Goal: Task Accomplishment & Management: Manage account settings

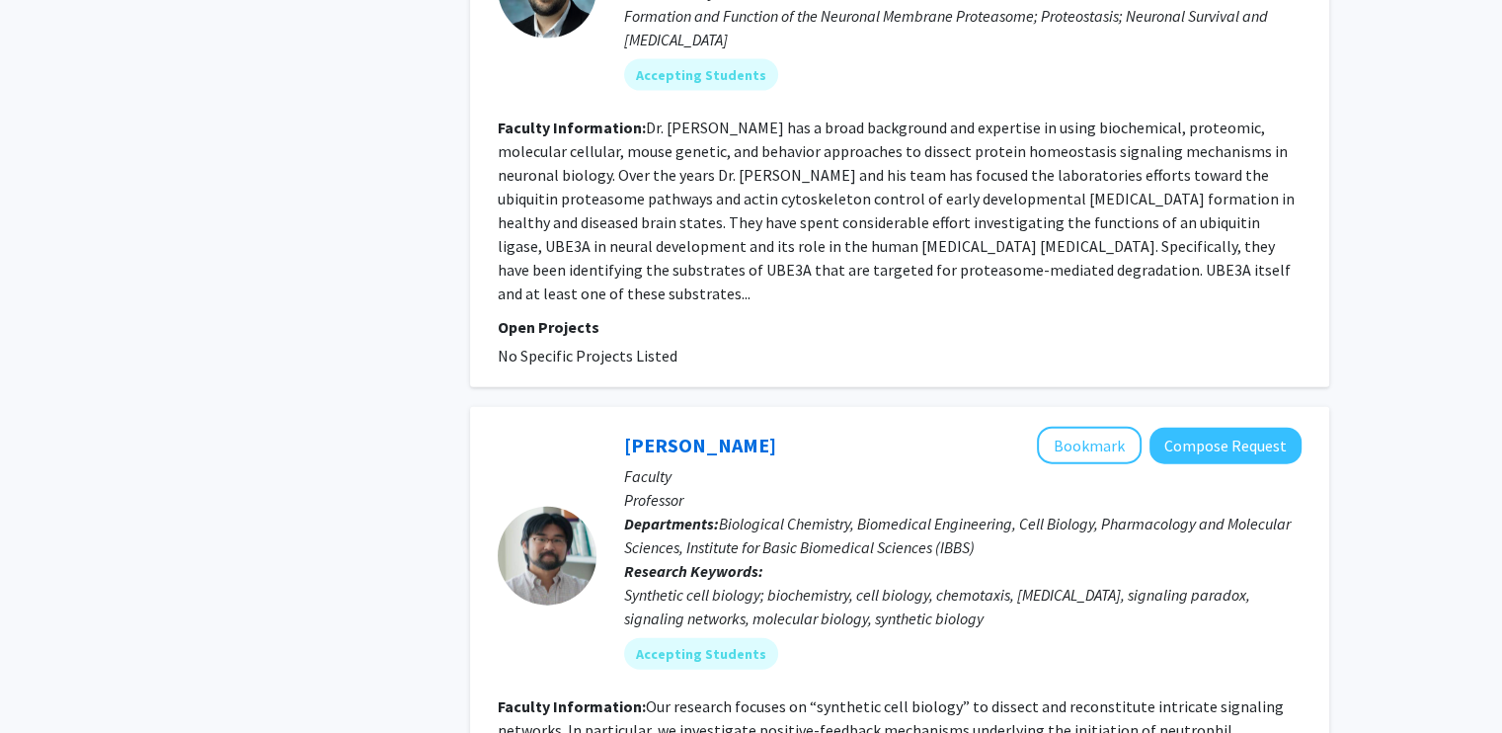
scroll to position [4741, 0]
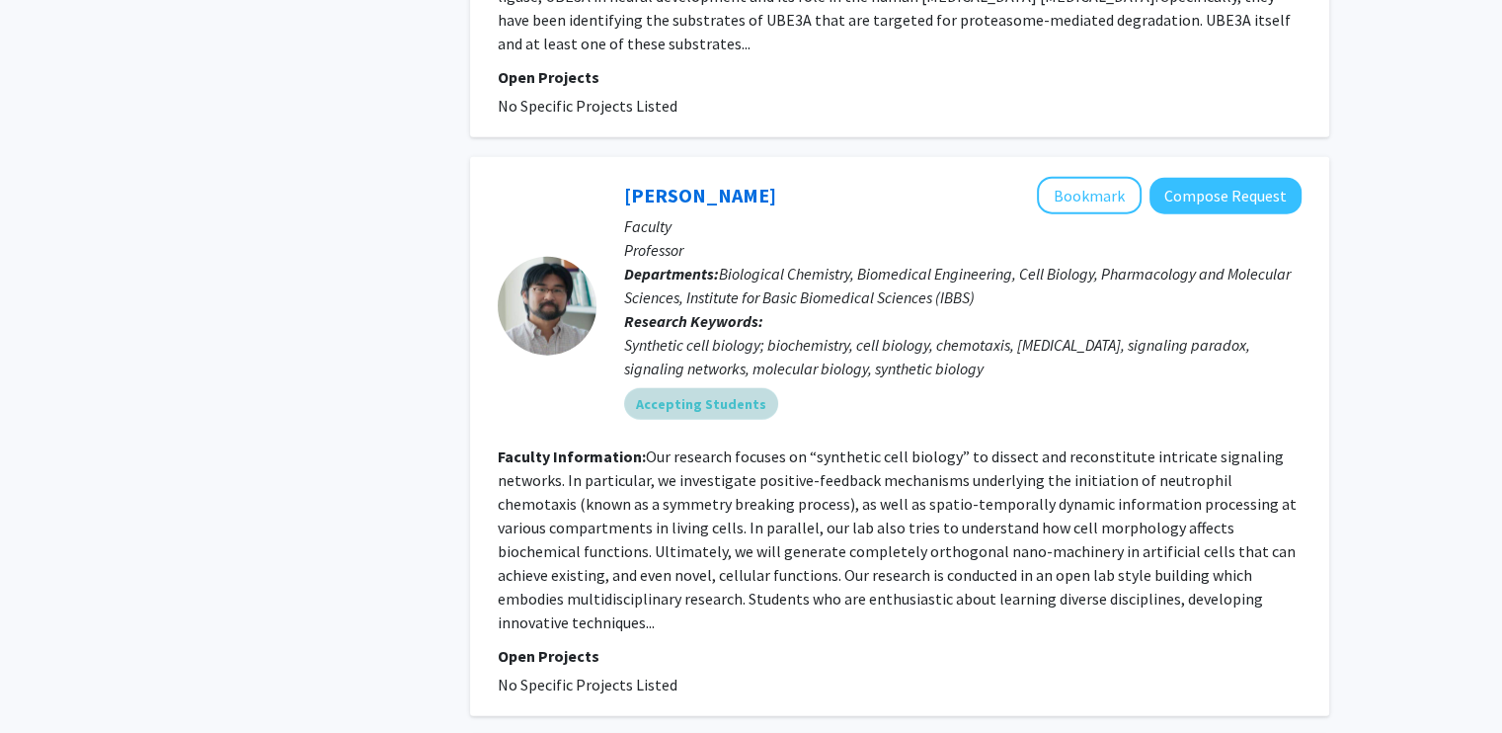
scroll to position [4544, 0]
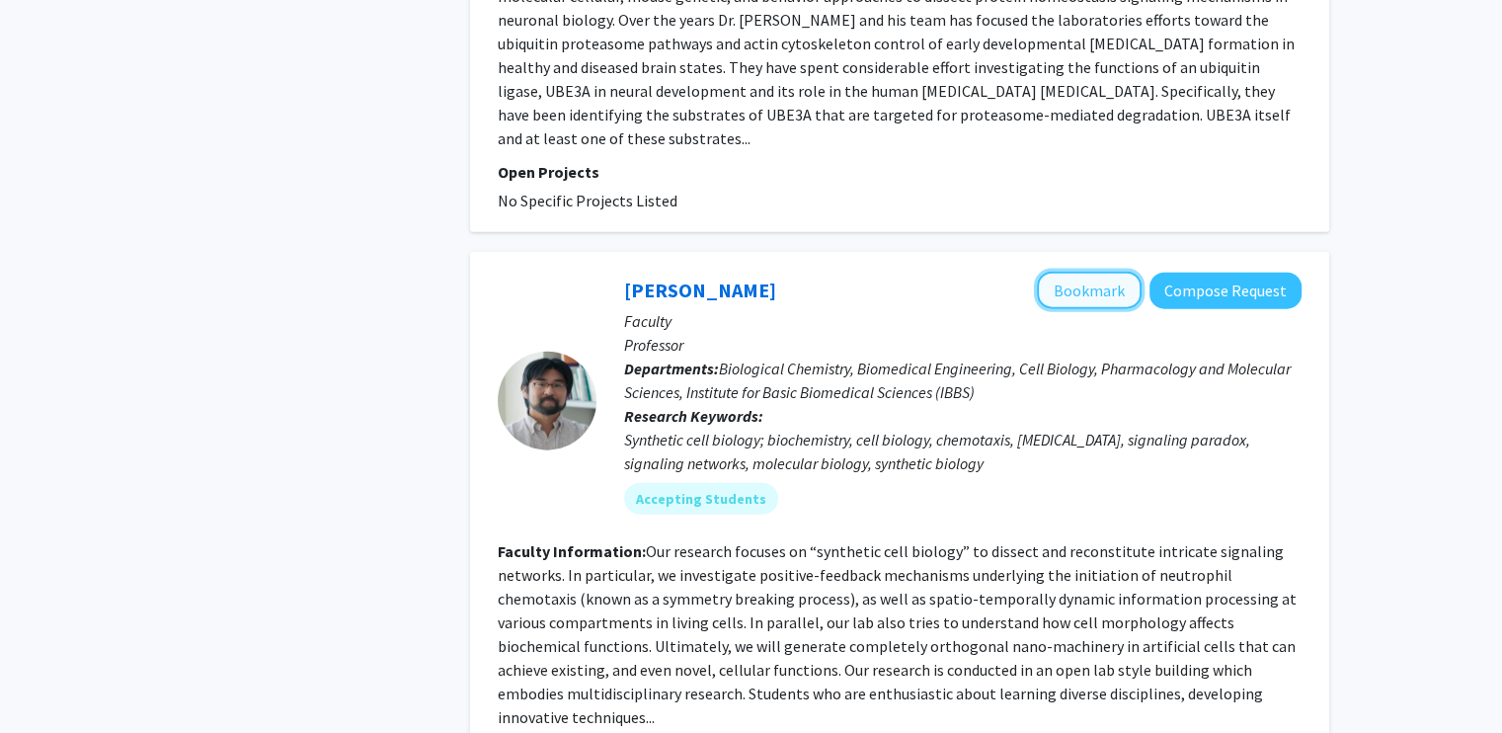
click at [1090, 272] on button "Bookmark" at bounding box center [1089, 291] width 105 height 38
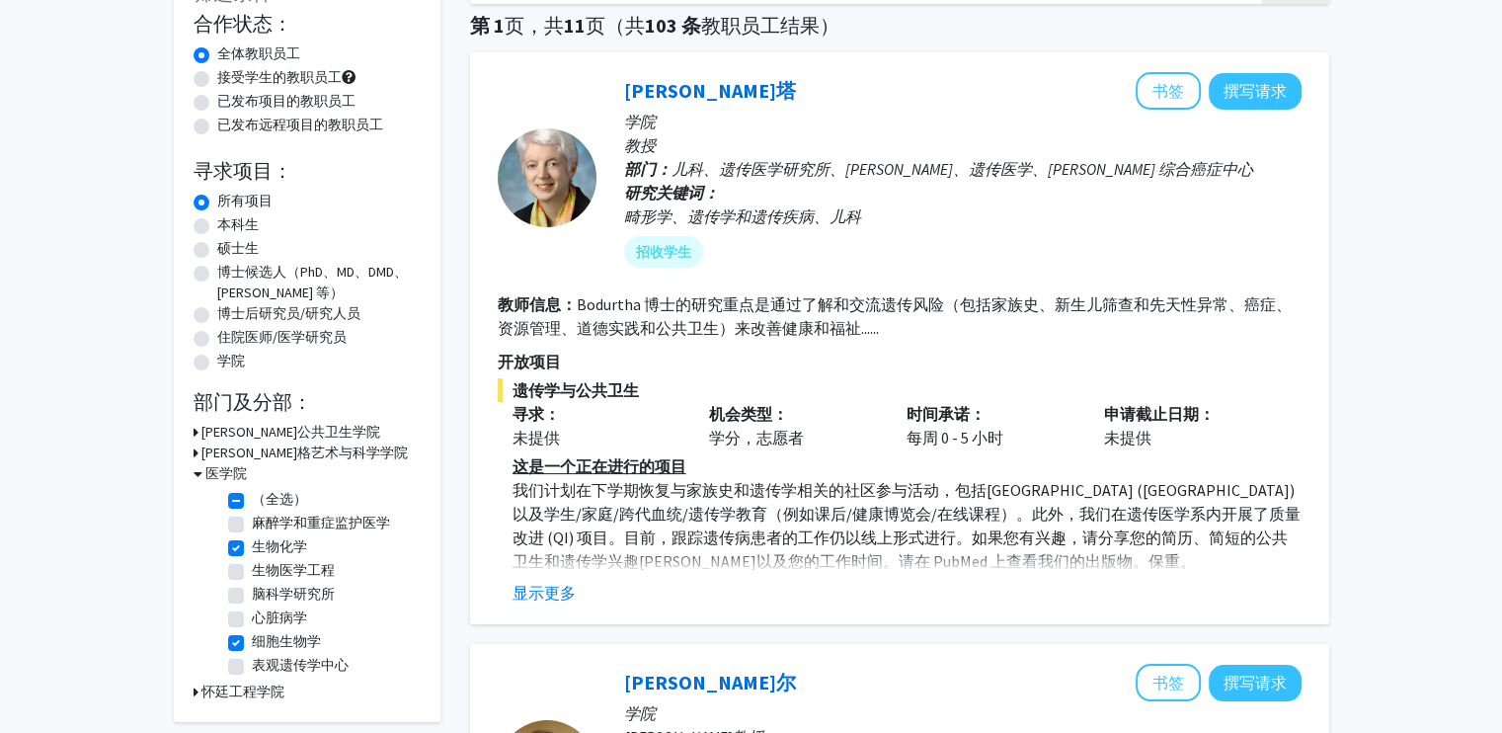
scroll to position [0, 0]
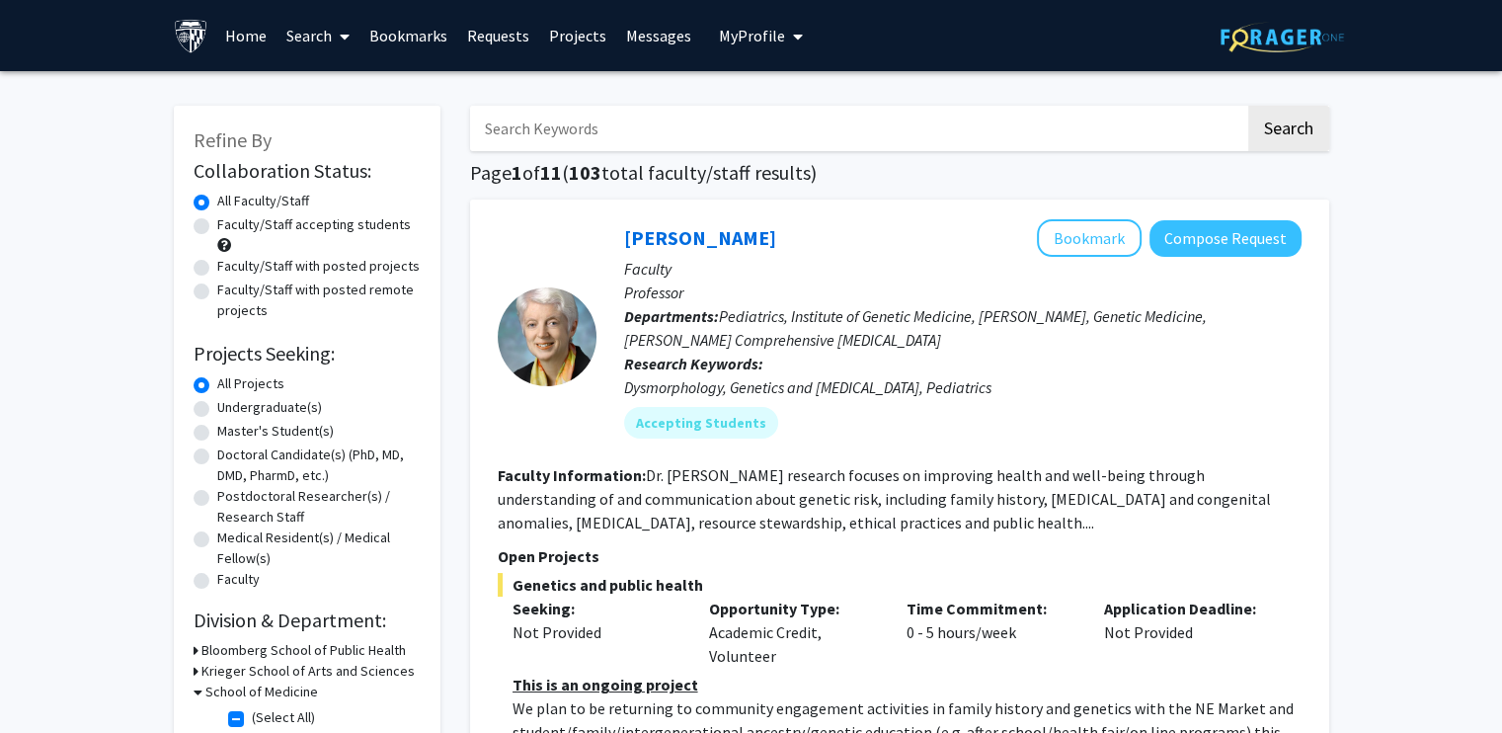
click at [723, 118] on input "Search Keywords" at bounding box center [857, 128] width 775 height 45
type input "organic sythesis"
click at [1249, 106] on button "Search" at bounding box center [1289, 128] width 81 height 45
checkbox input "false"
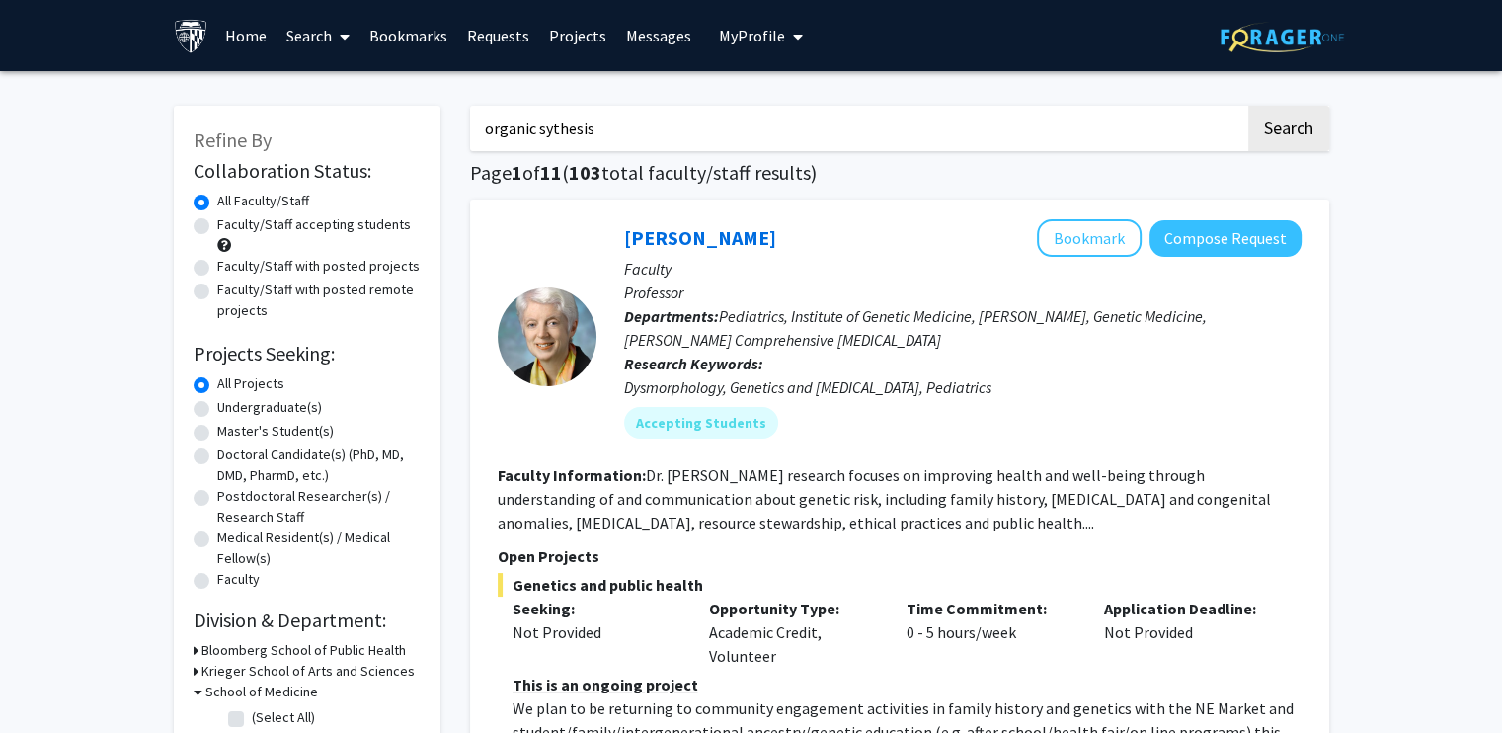
checkbox input "false"
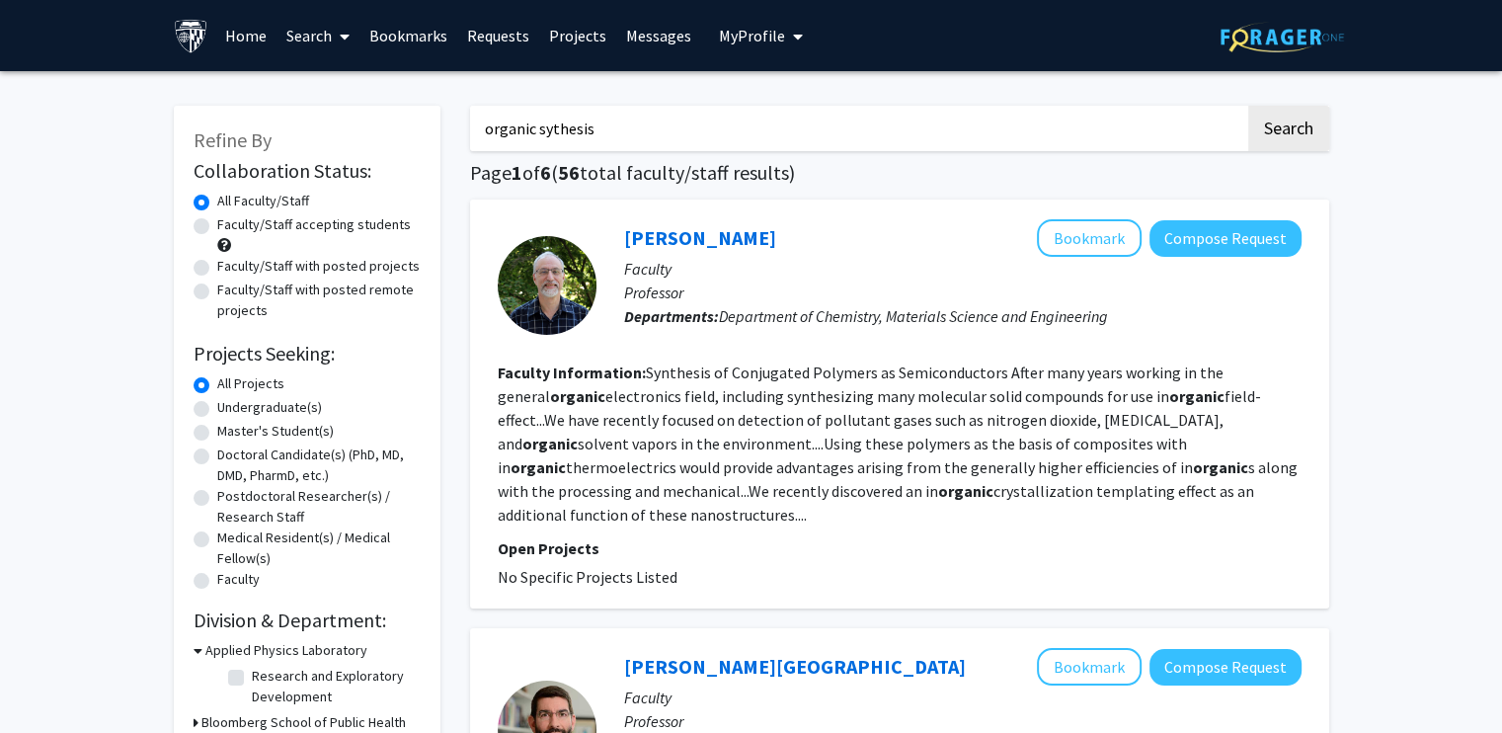
click at [217, 224] on label "Faculty/Staff accepting students" at bounding box center [314, 224] width 194 height 21
click at [217, 224] on input "Faculty/Staff accepting students" at bounding box center [223, 220] width 13 height 13
radio input "true"
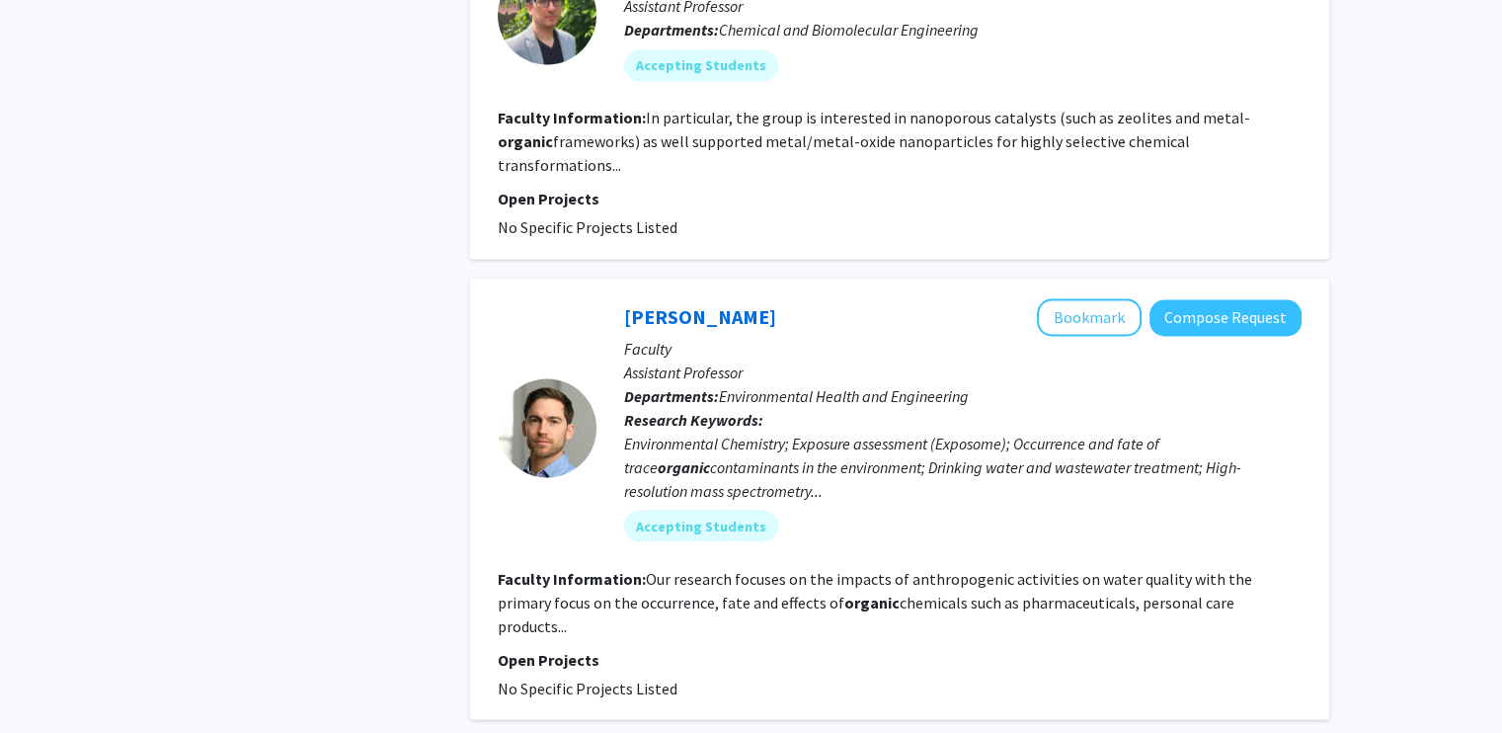
scroll to position [3430, 0]
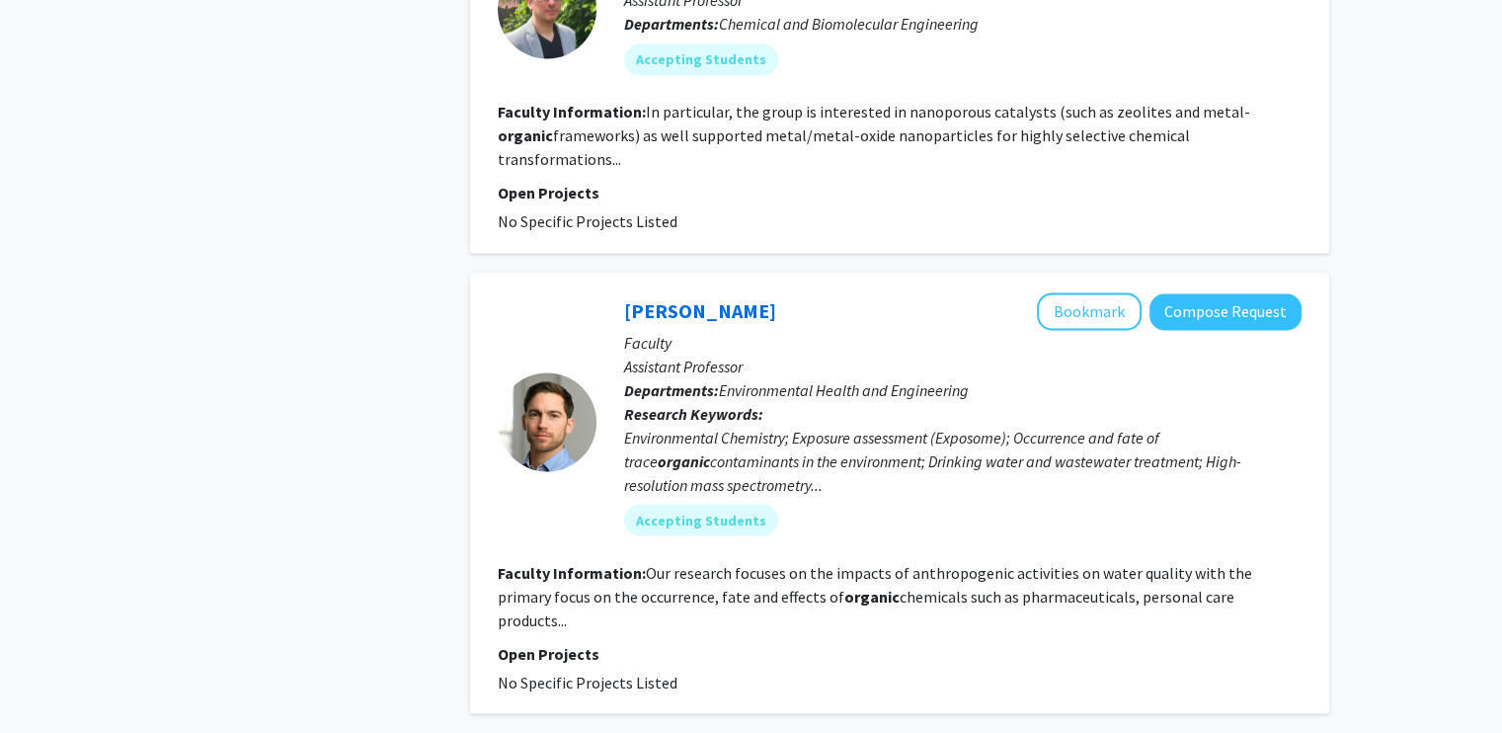
radio input "true"
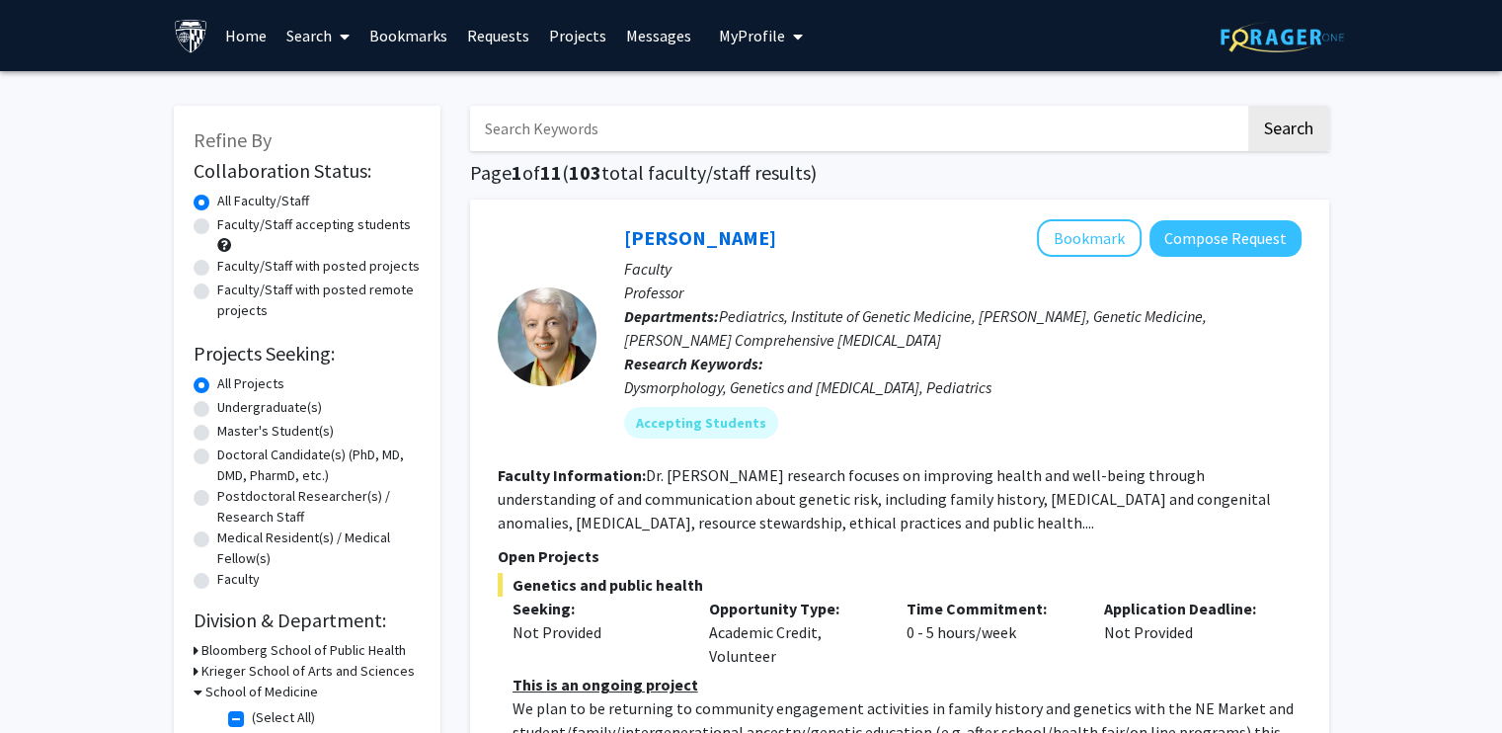
click at [217, 224] on label "Faculty/Staff accepting students" at bounding box center [314, 224] width 194 height 21
click at [217, 224] on input "Faculty/Staff accepting students" at bounding box center [223, 220] width 13 height 13
radio input "true"
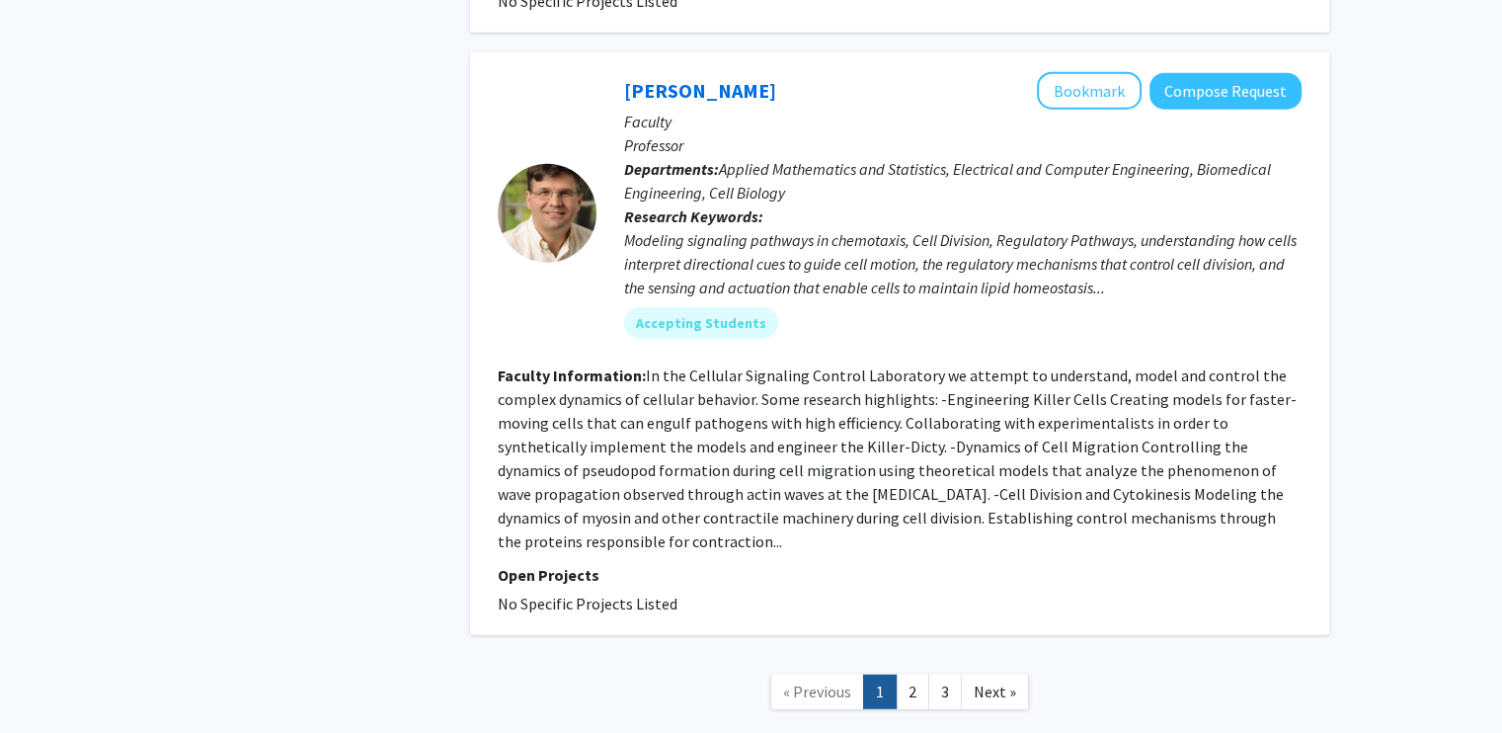
scroll to position [5339, 0]
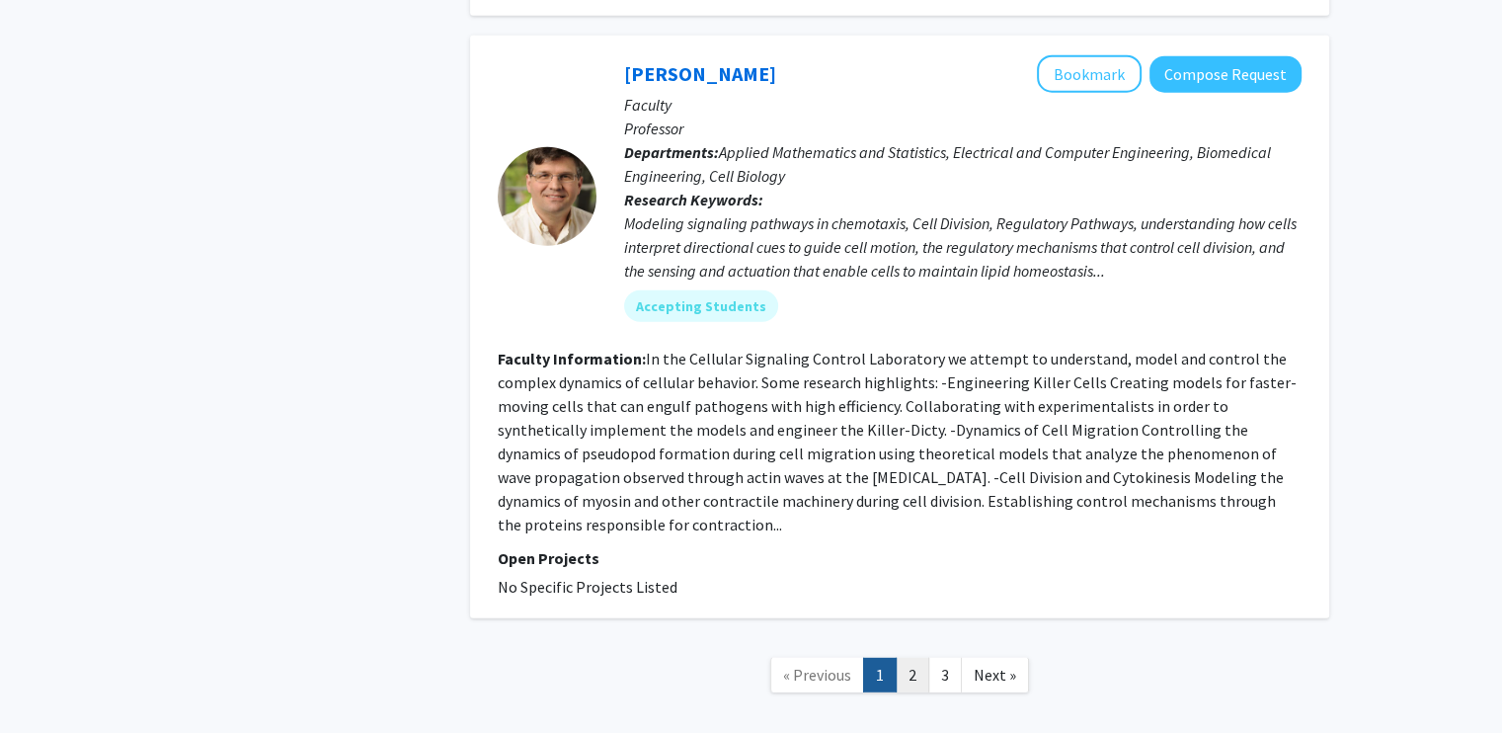
click at [912, 658] on link "2" at bounding box center [913, 675] width 34 height 35
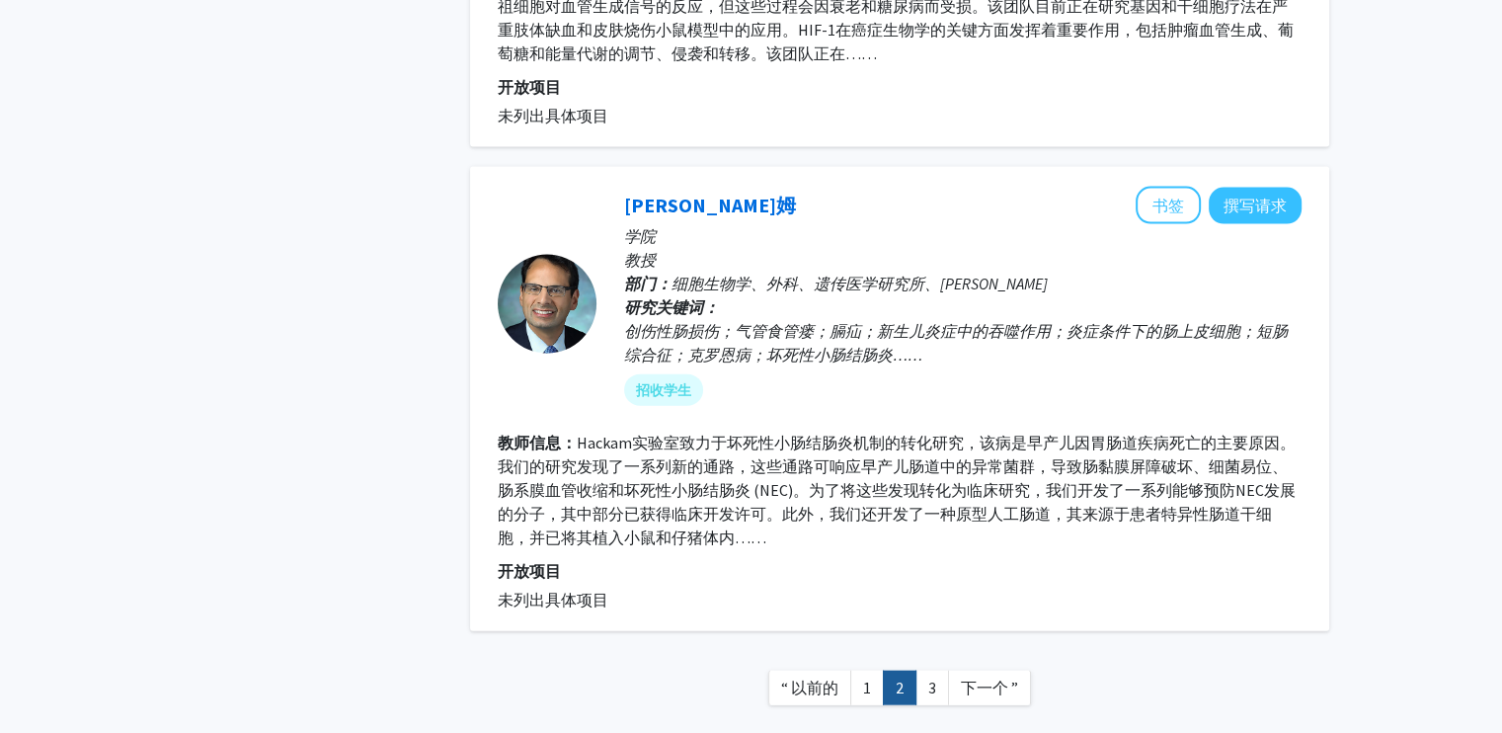
scroll to position [4346, 0]
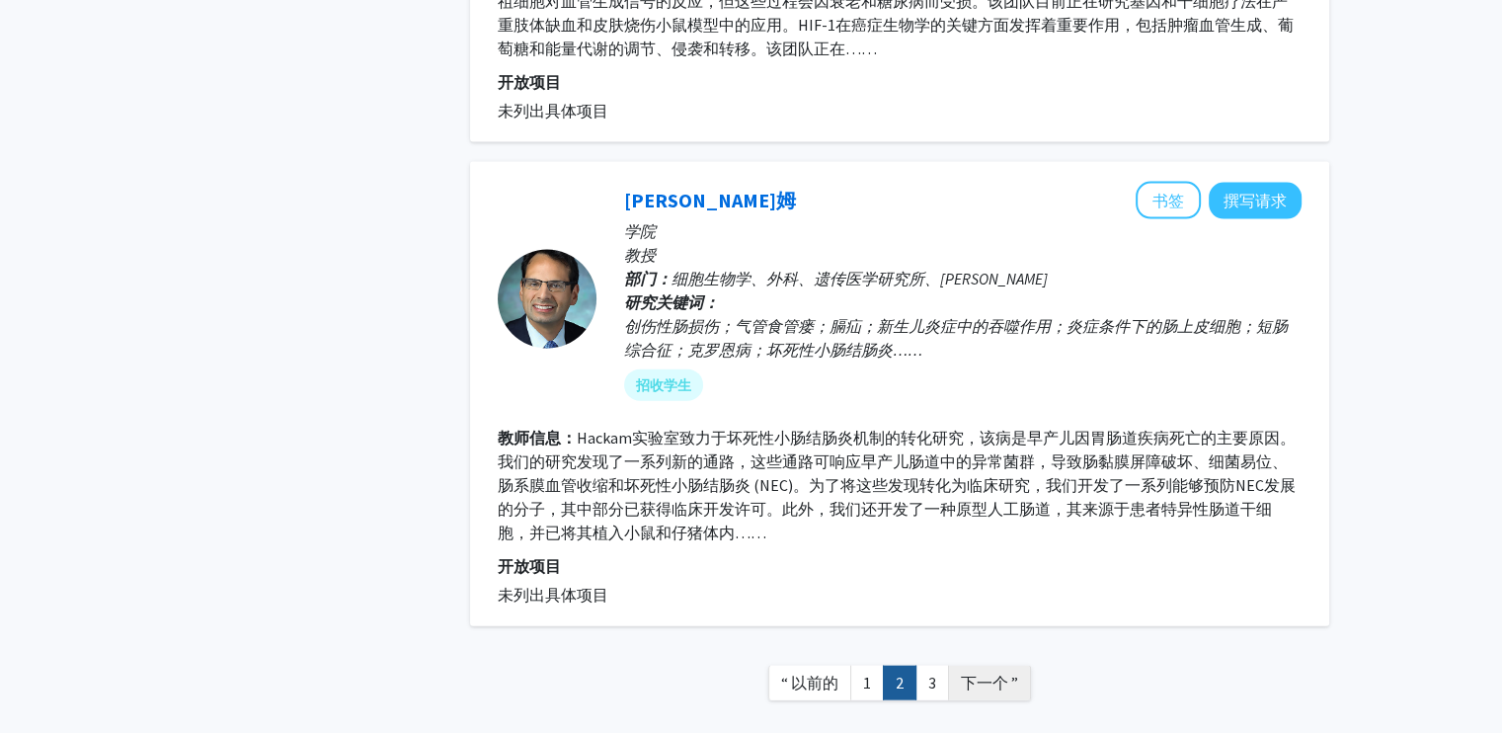
click at [1001, 675] on font "下一个 ”" at bounding box center [989, 683] width 57 height 20
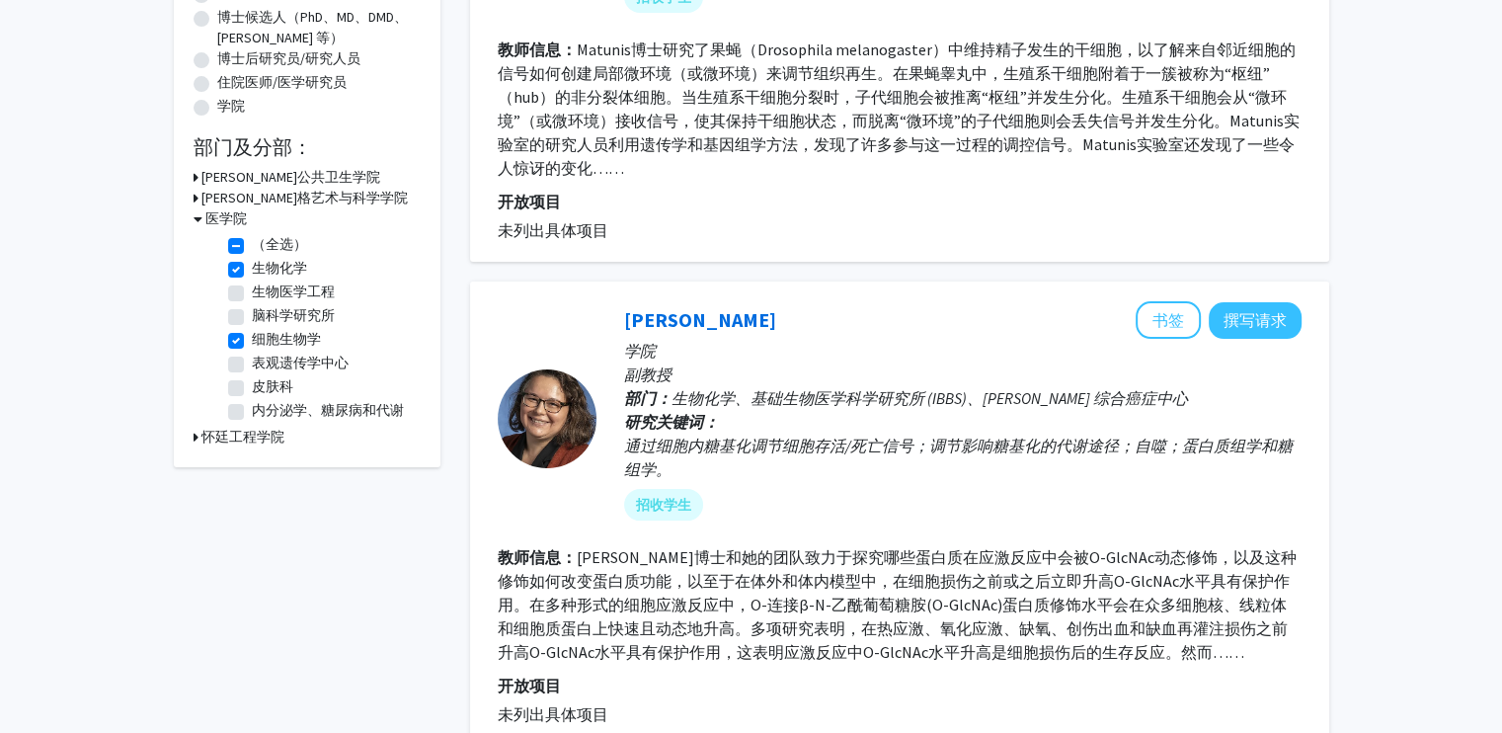
scroll to position [395, 0]
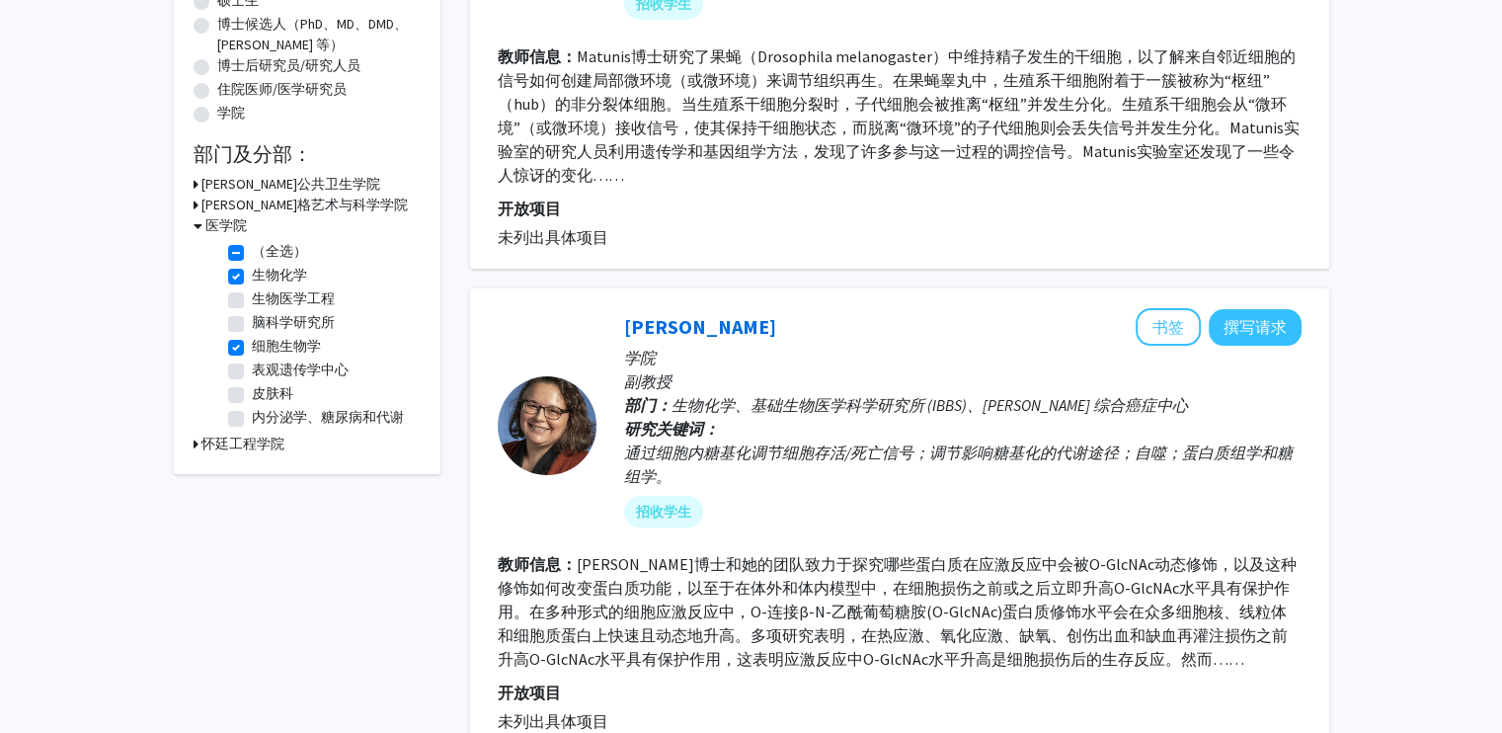
click at [252, 260] on label "（全选）" at bounding box center [279, 251] width 55 height 21
click at [252, 254] on input "（全选）" at bounding box center [258, 247] width 13 height 13
checkbox input "false"
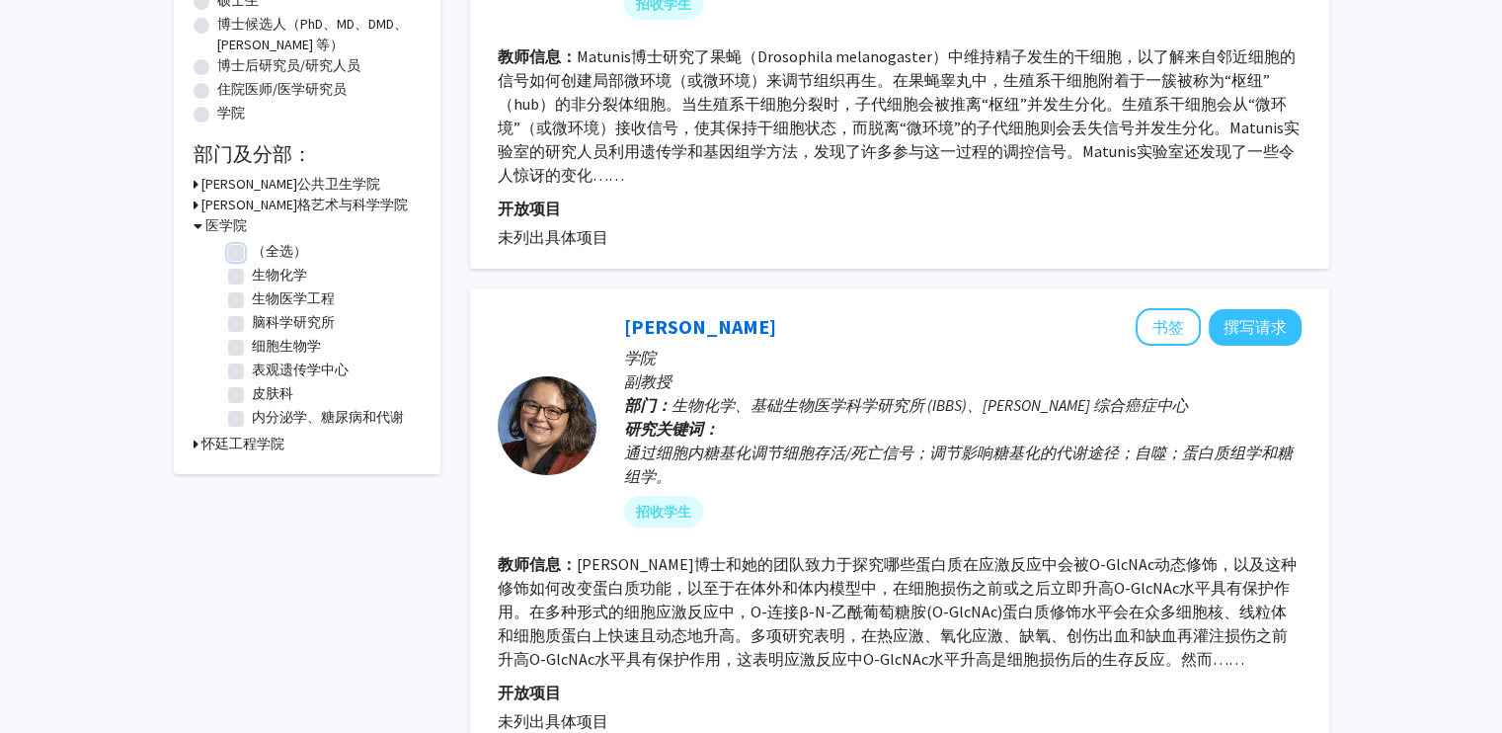
checkbox input "false"
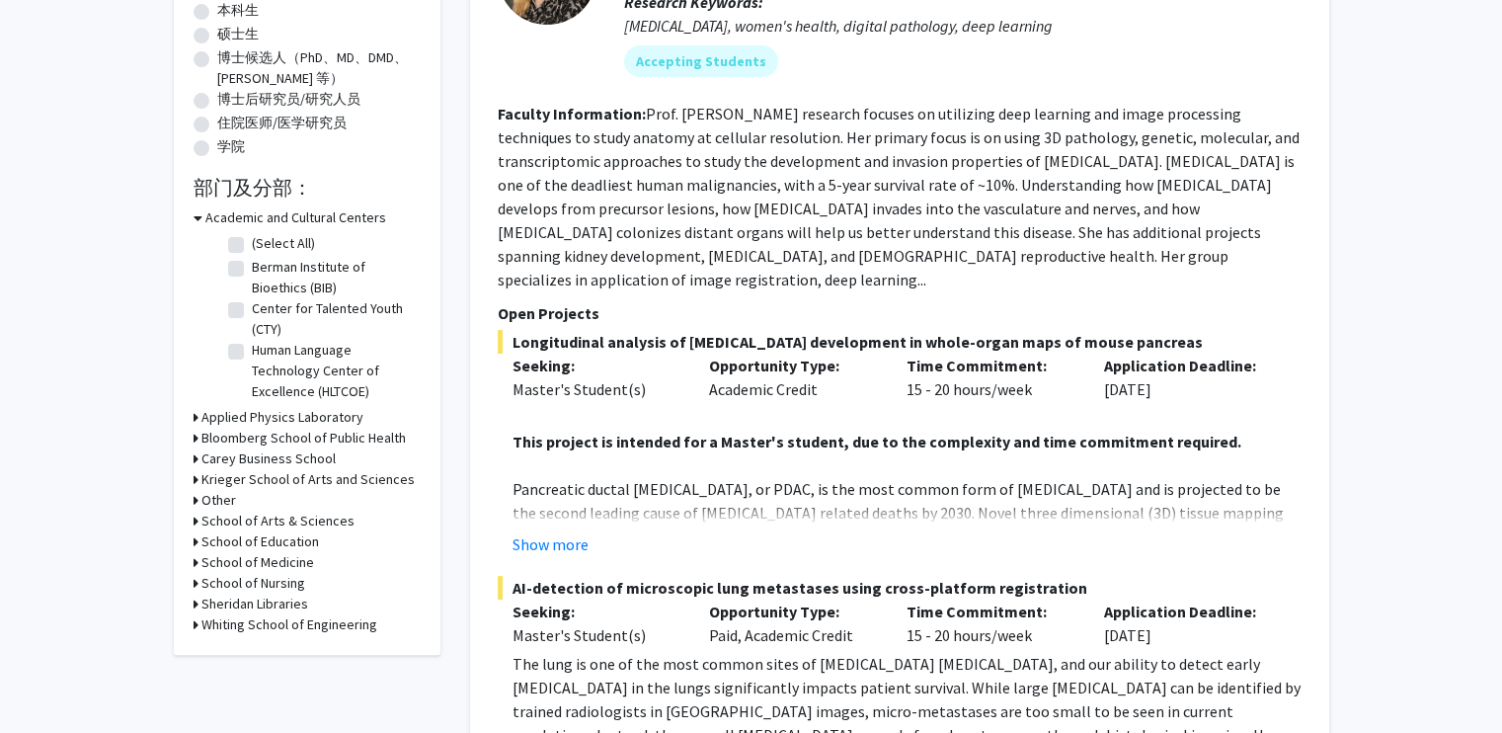
scroll to position [395, 0]
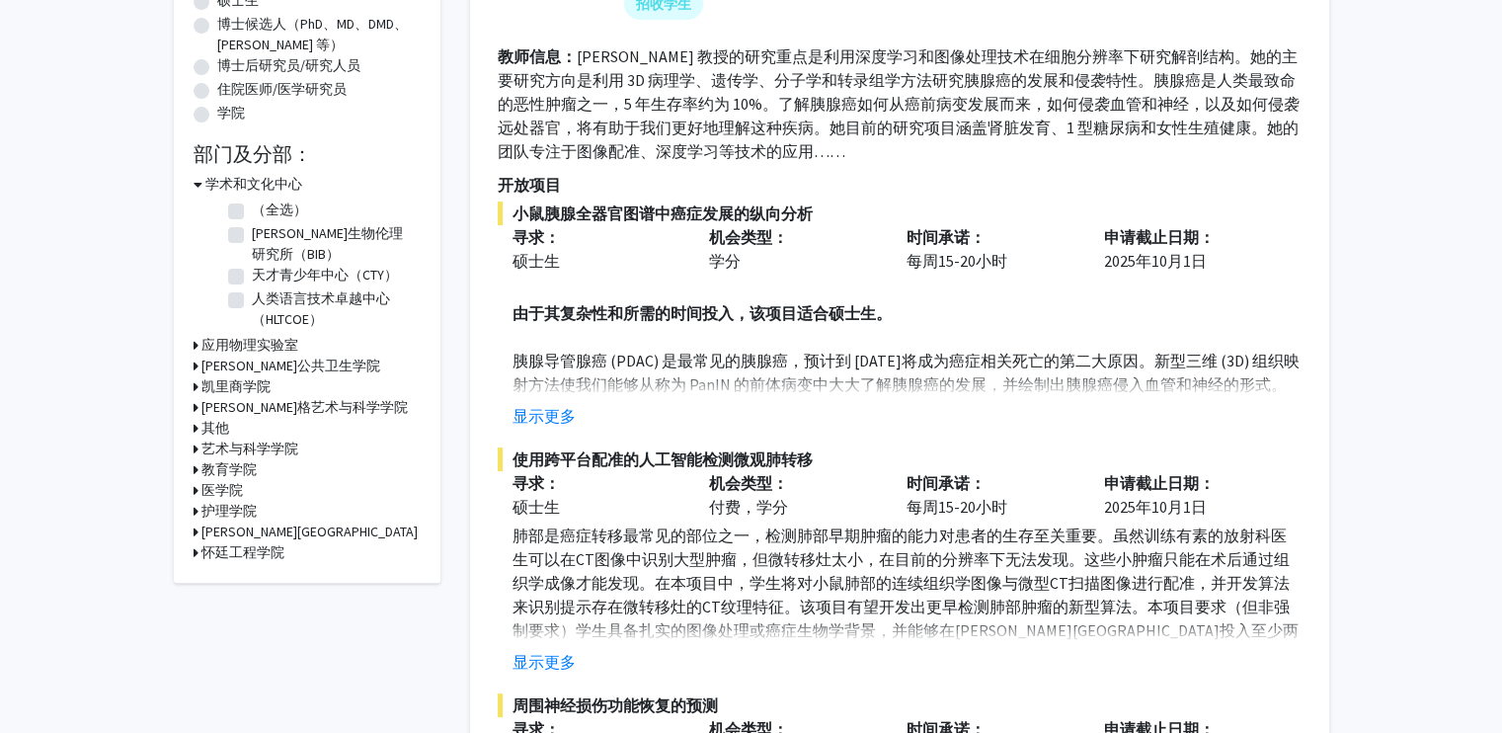
click at [200, 492] on div "医学院" at bounding box center [307, 490] width 227 height 21
click at [198, 492] on div "医学院" at bounding box center [307, 490] width 227 height 21
click at [194, 493] on icon at bounding box center [196, 490] width 5 height 21
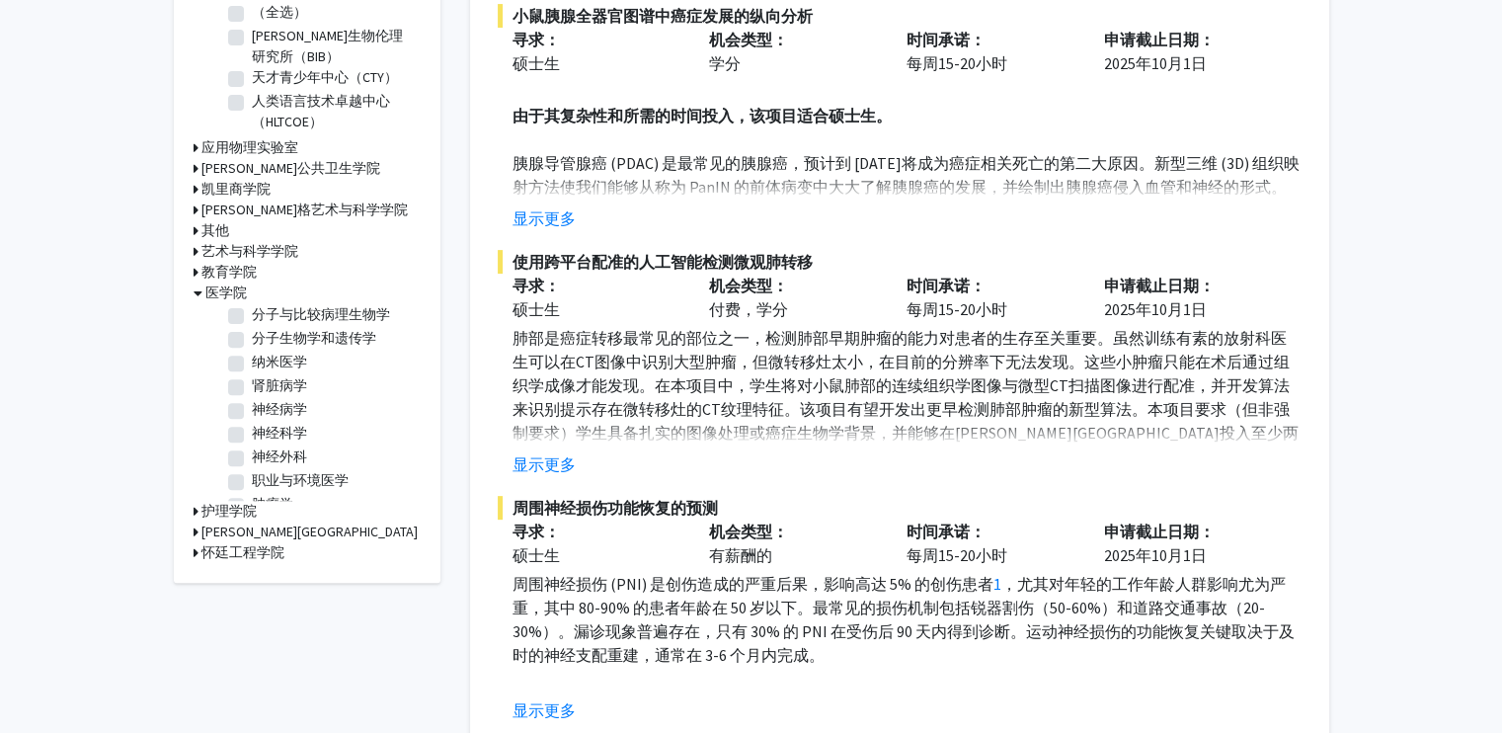
scroll to position [987, 0]
click at [252, 382] on label "纳米医学" at bounding box center [279, 372] width 55 height 21
click at [252, 374] on input "纳米医学" at bounding box center [258, 368] width 13 height 13
checkbox input "true"
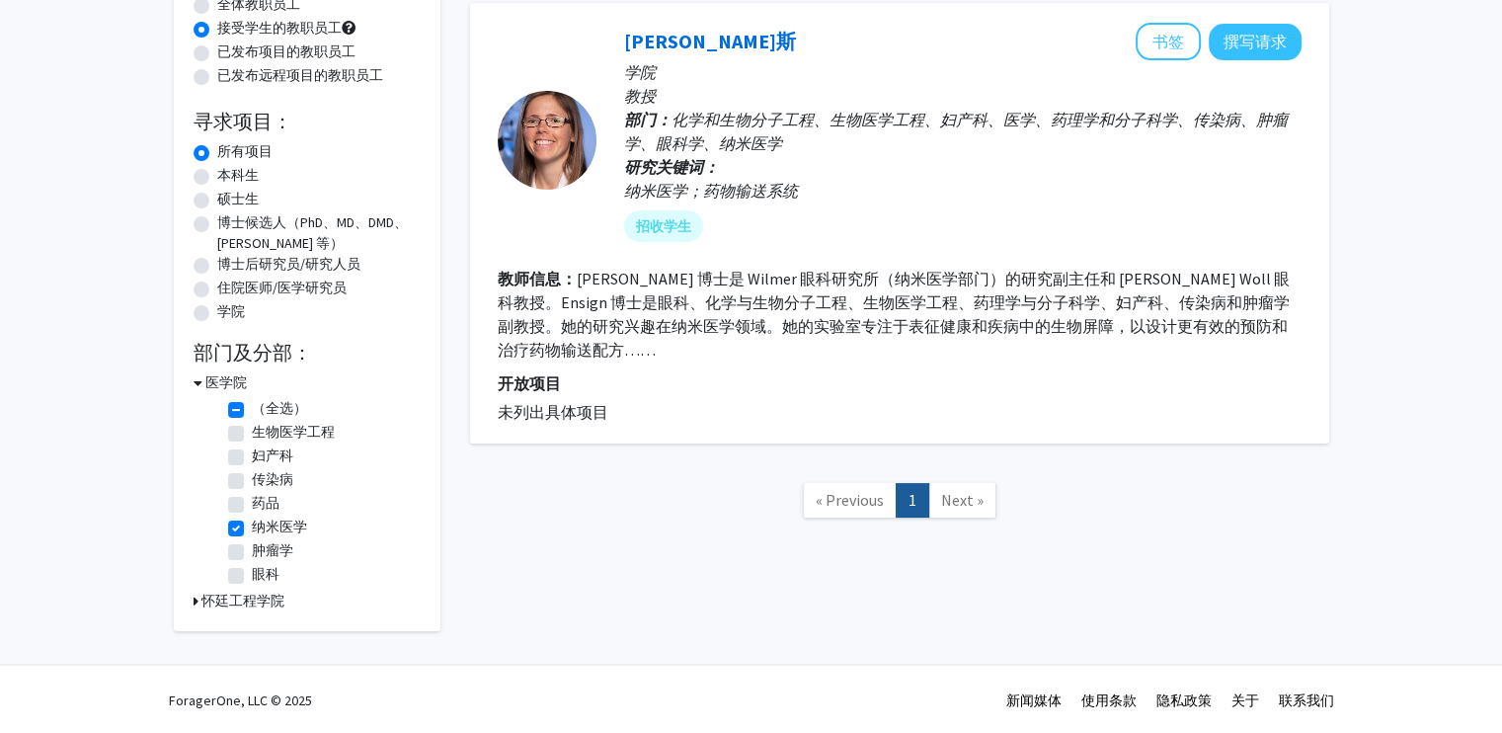
scroll to position [198, 0]
click at [252, 501] on label "药品" at bounding box center [266, 502] width 28 height 21
click at [252, 501] on input "药品" at bounding box center [258, 498] width 13 height 13
checkbox input "true"
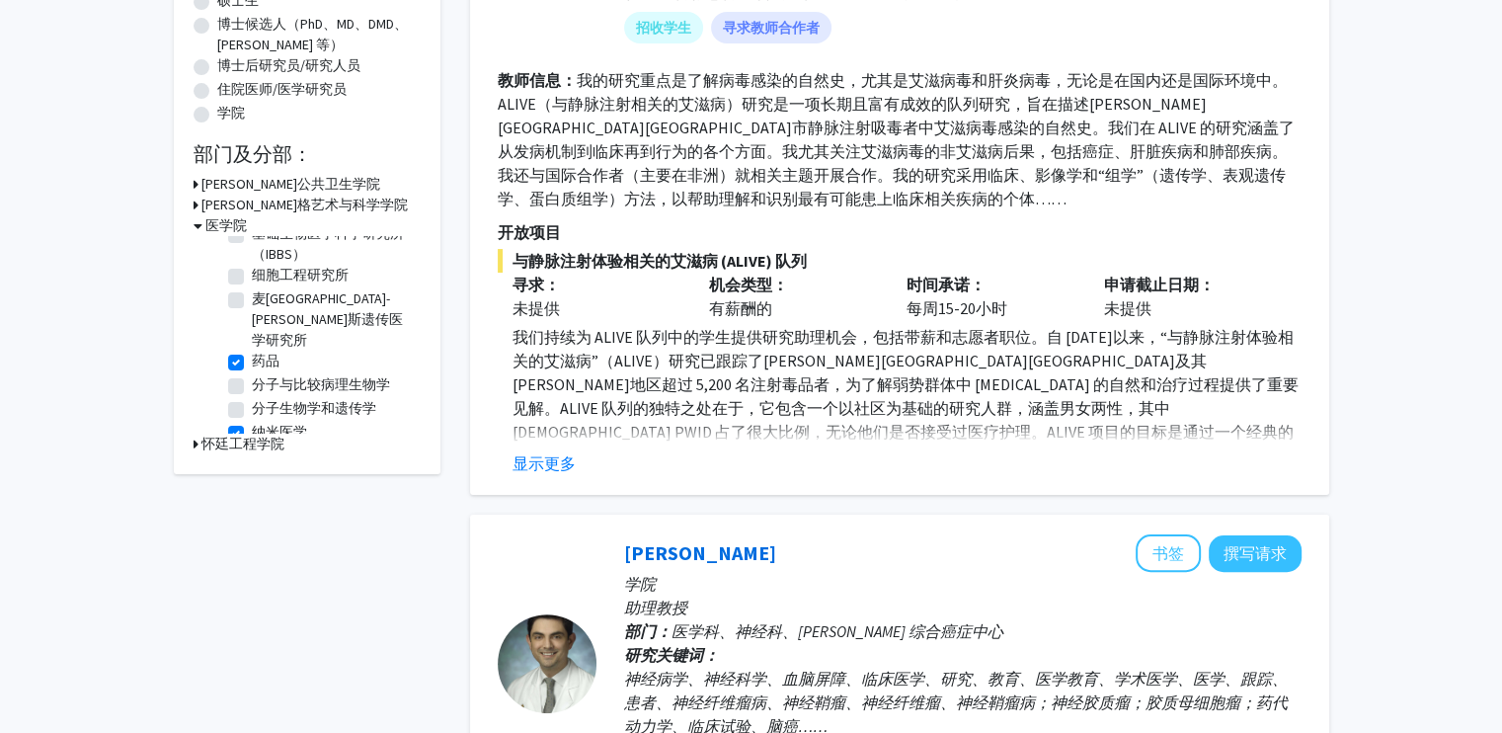
scroll to position [790, 0]
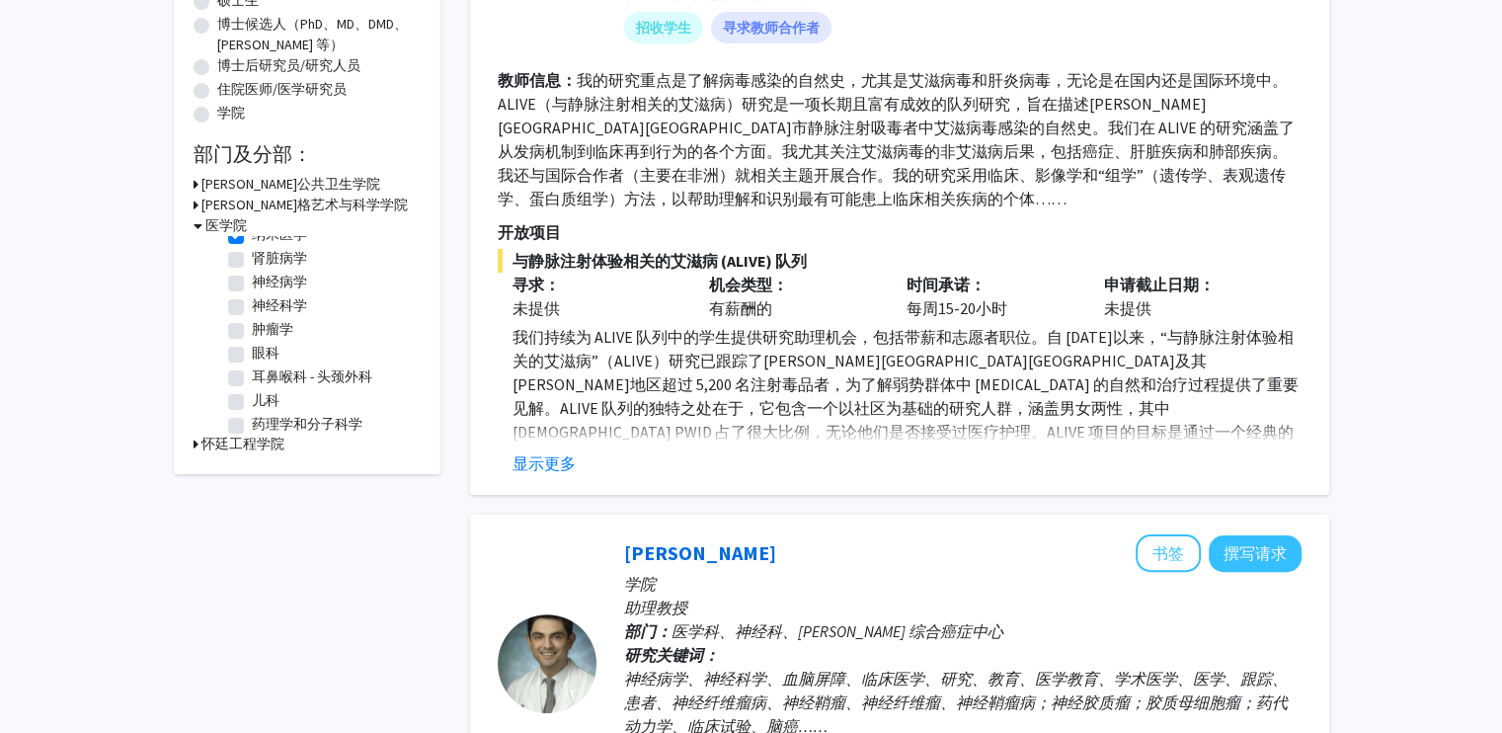
click at [252, 245] on label "纳米医学" at bounding box center [279, 234] width 55 height 21
click at [252, 237] on input "纳米医学" at bounding box center [258, 230] width 13 height 13
checkbox input "false"
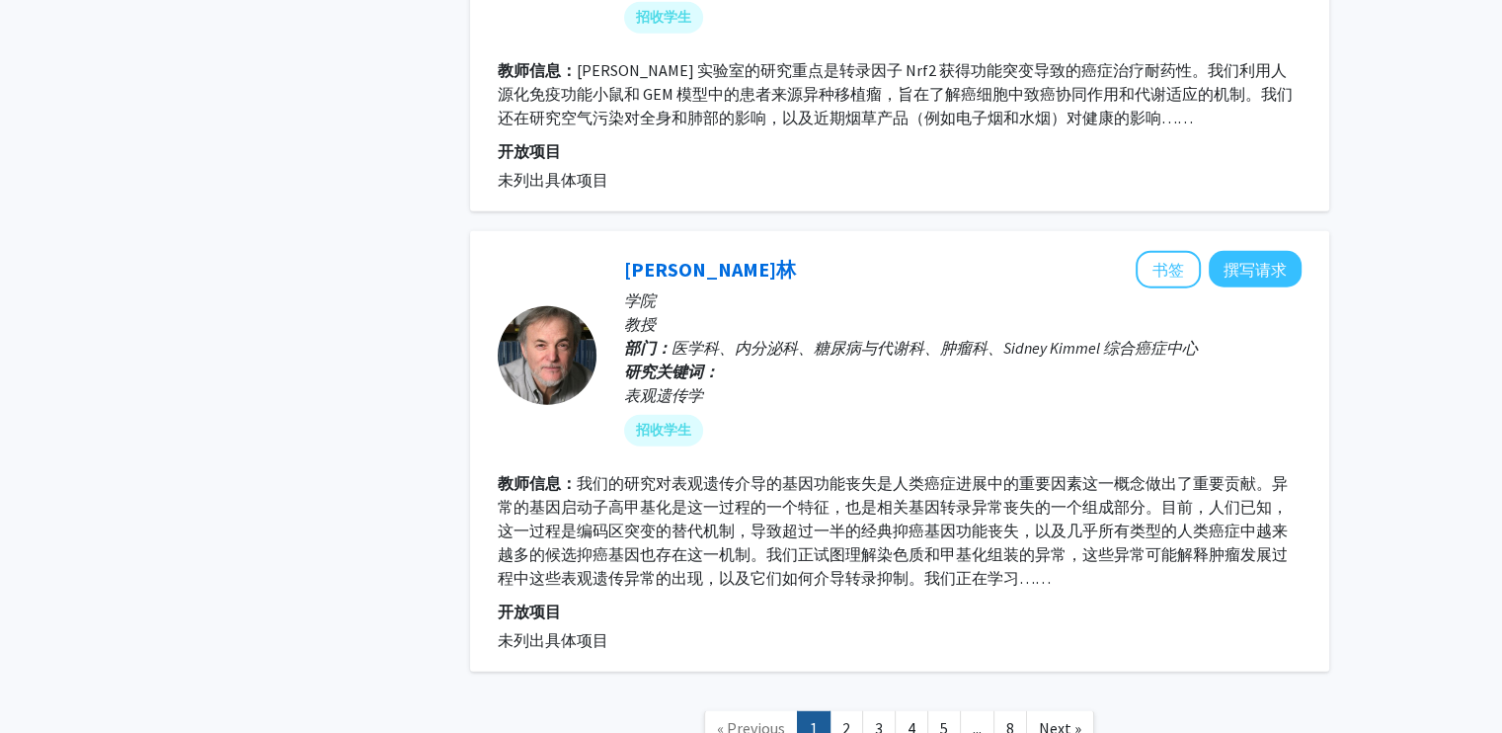
scroll to position [5531, 0]
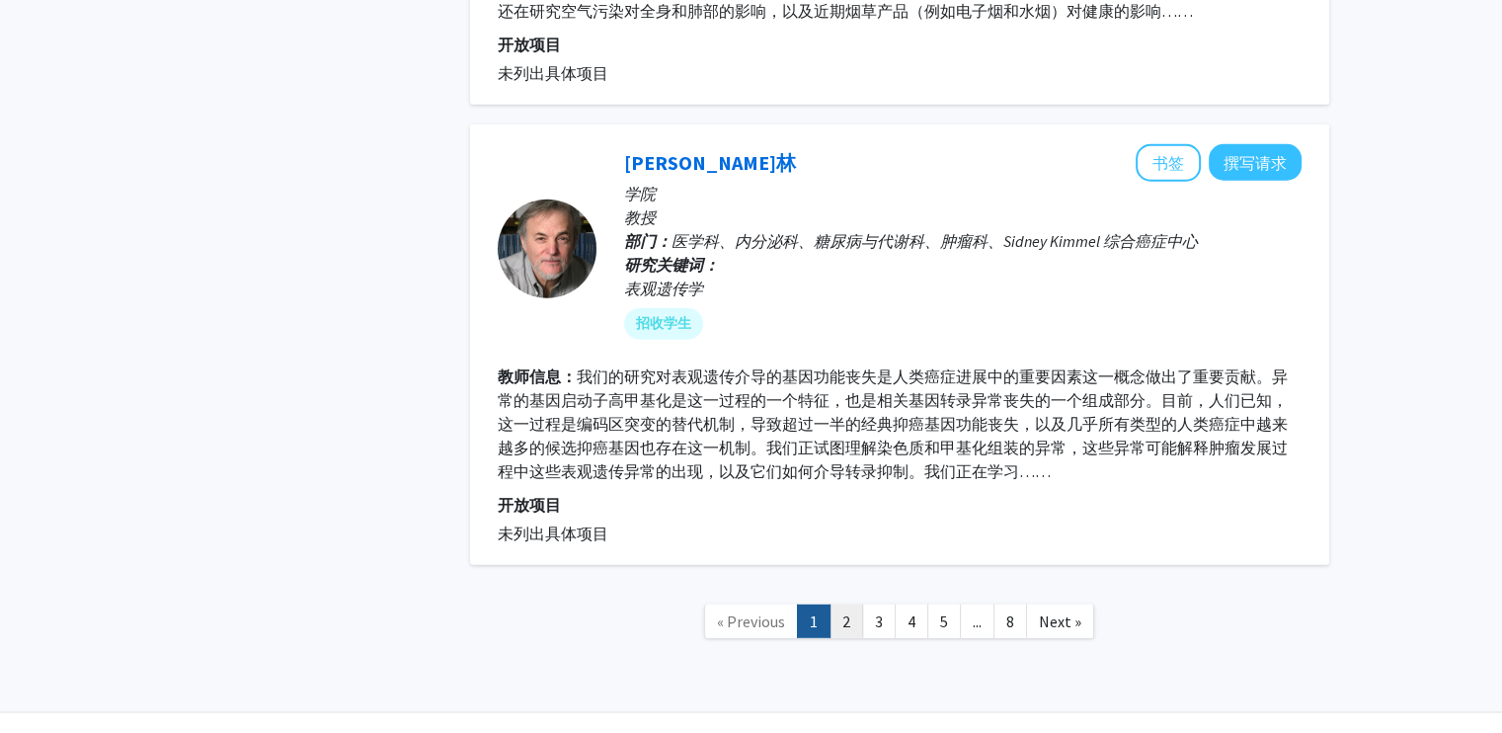
click at [846, 605] on link "2" at bounding box center [847, 622] width 34 height 35
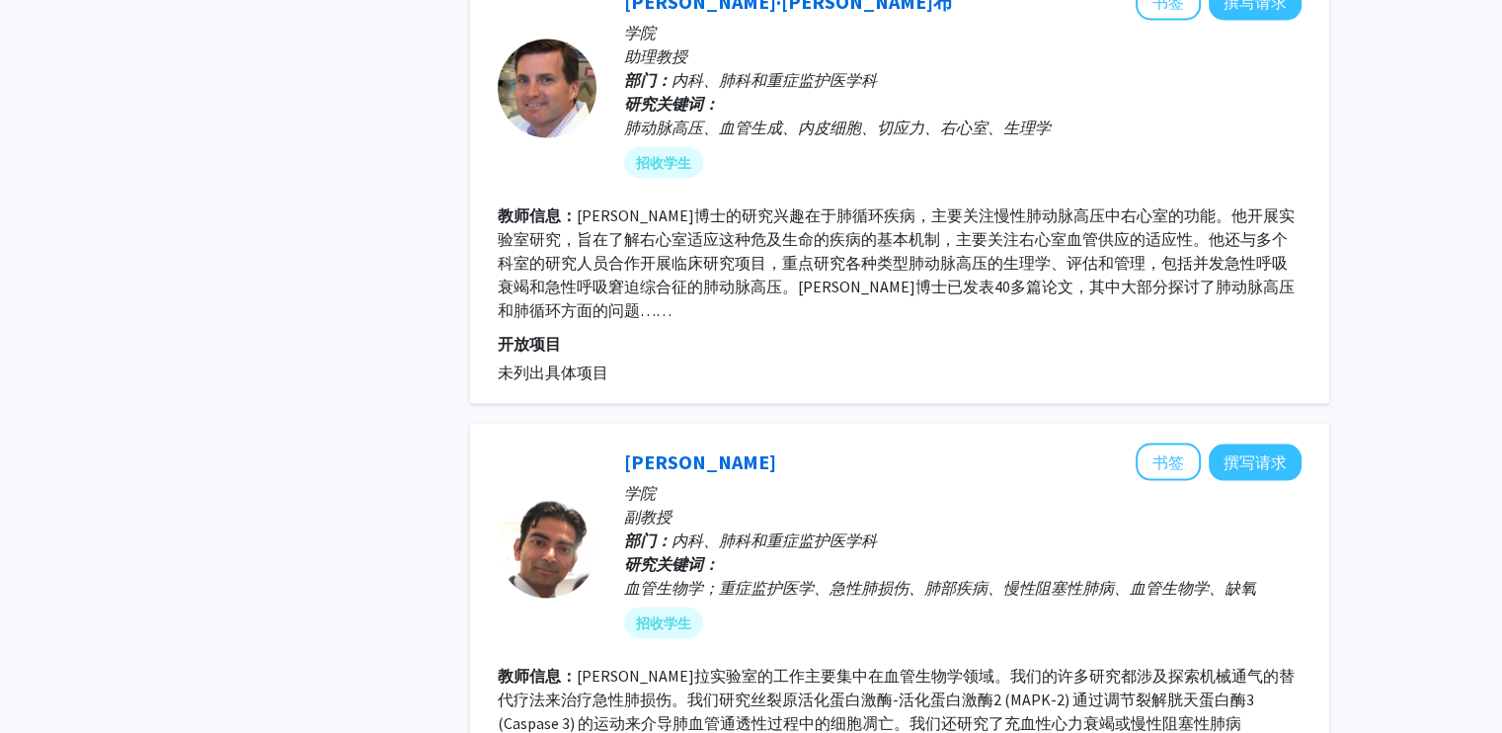
scroll to position [3951, 0]
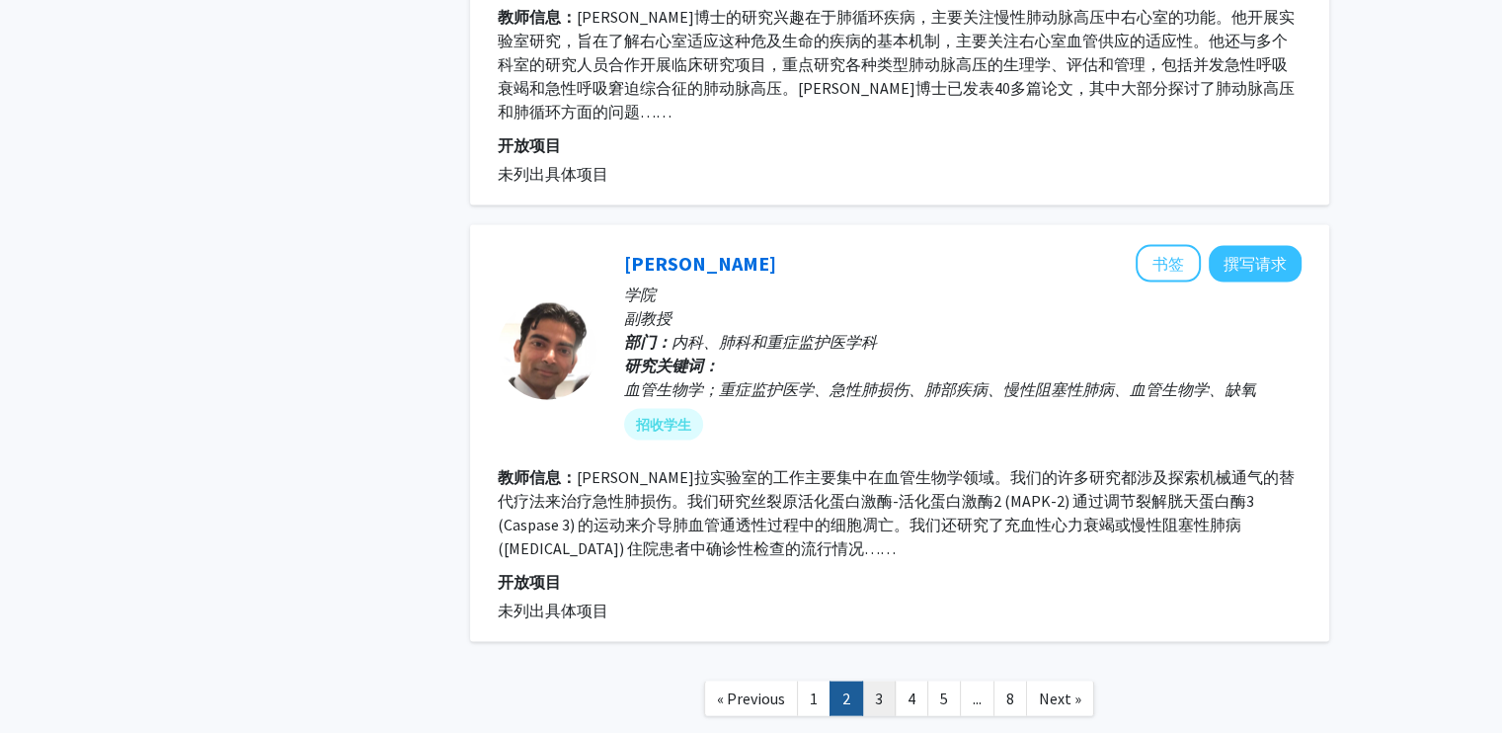
click at [873, 682] on link "3" at bounding box center [879, 699] width 34 height 35
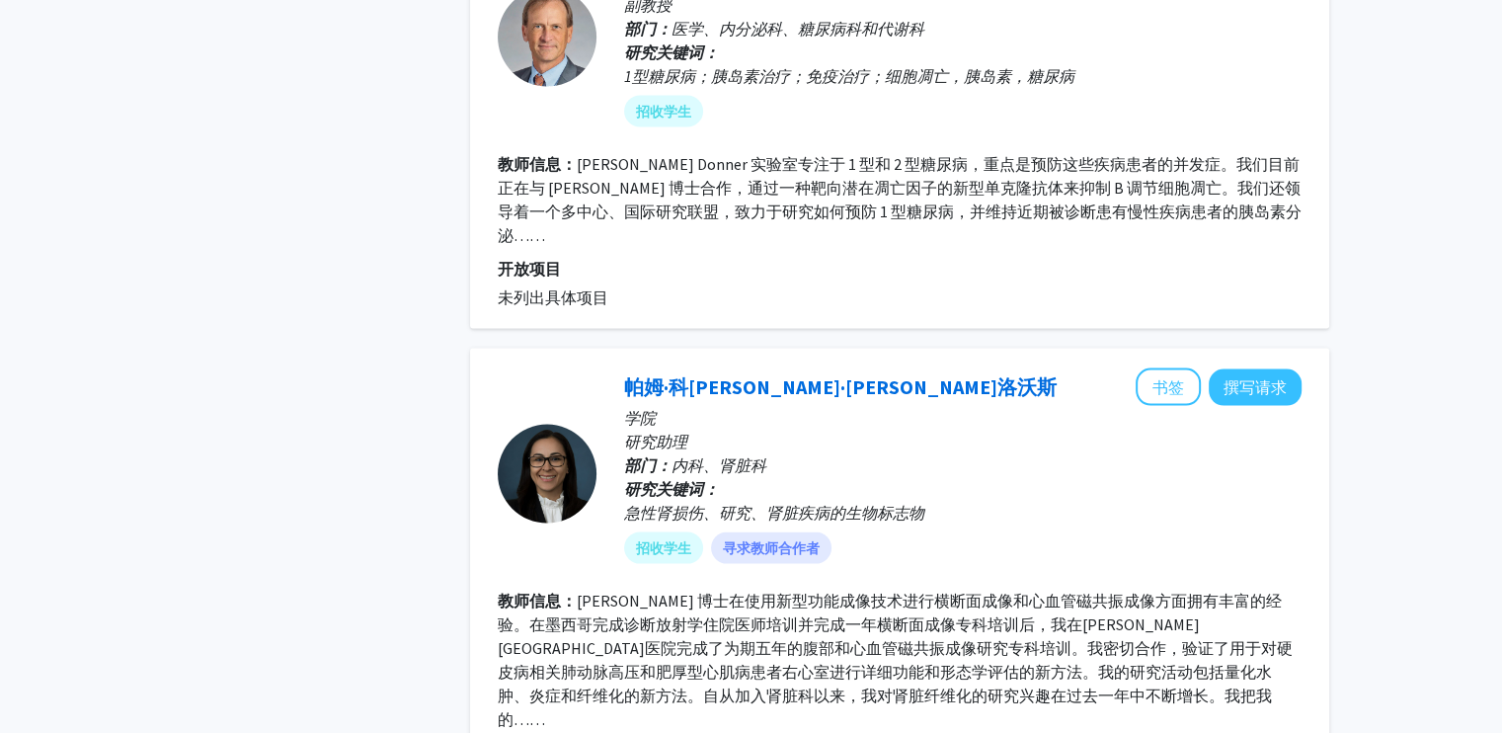
scroll to position [4149, 0]
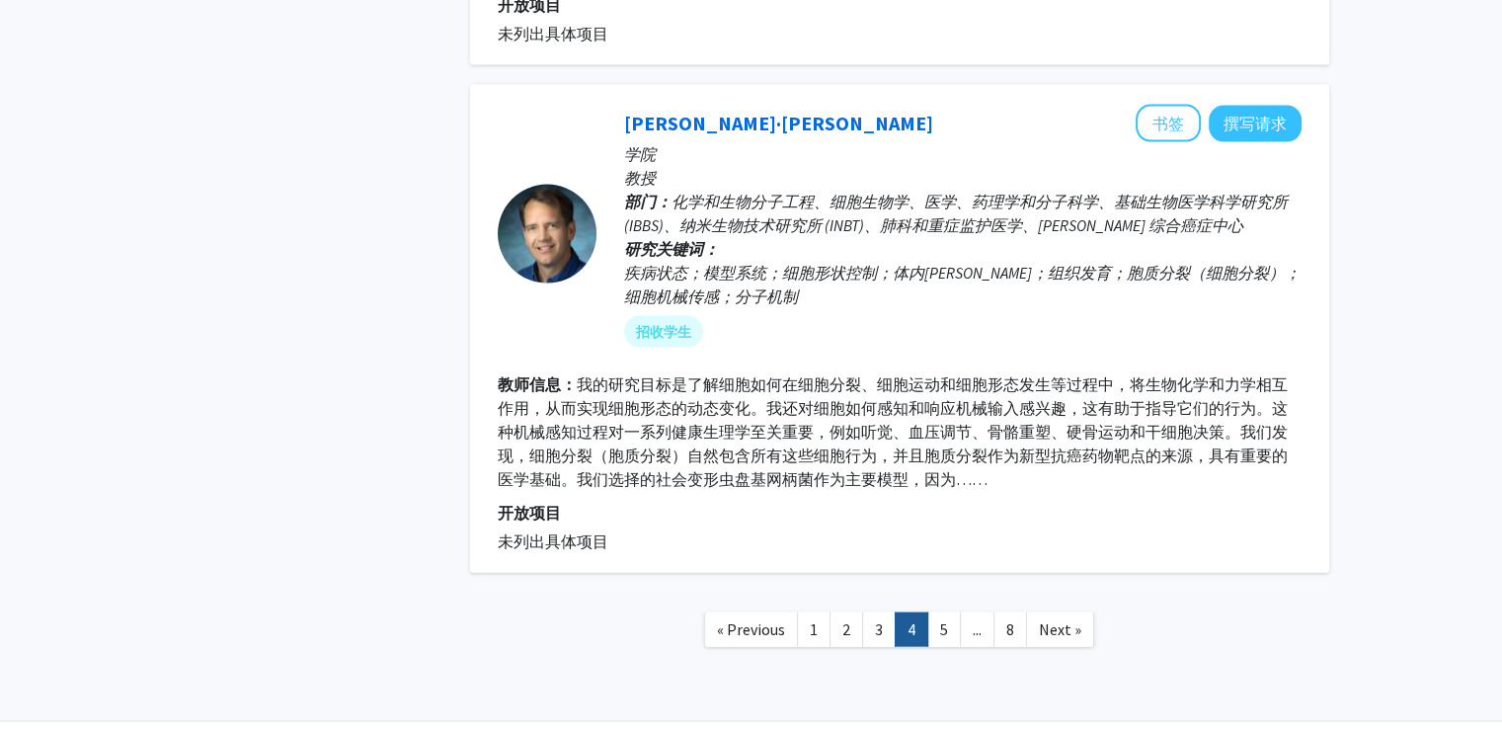
scroll to position [4212, 0]
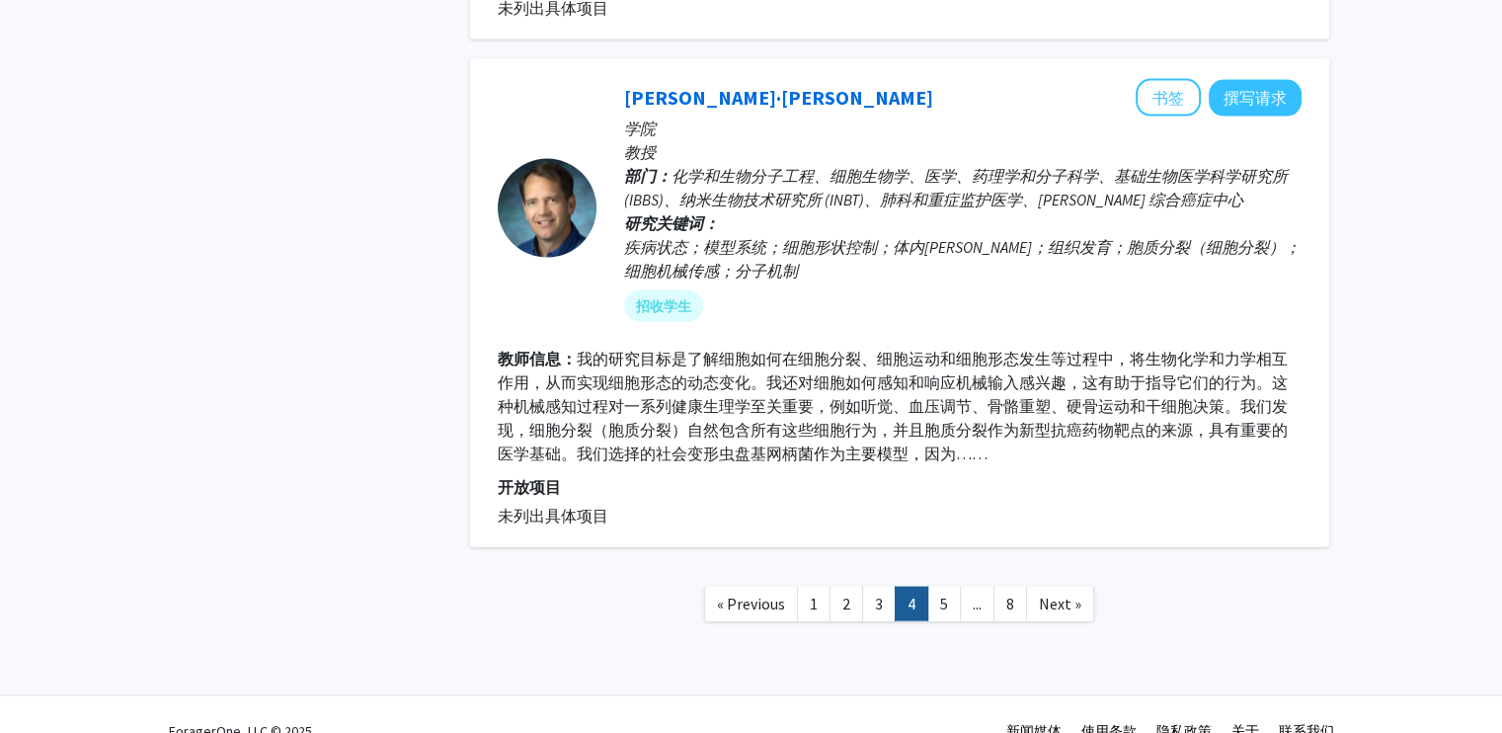
click at [925, 587] on link "4" at bounding box center [912, 604] width 34 height 35
click at [932, 587] on link "5" at bounding box center [945, 604] width 34 height 35
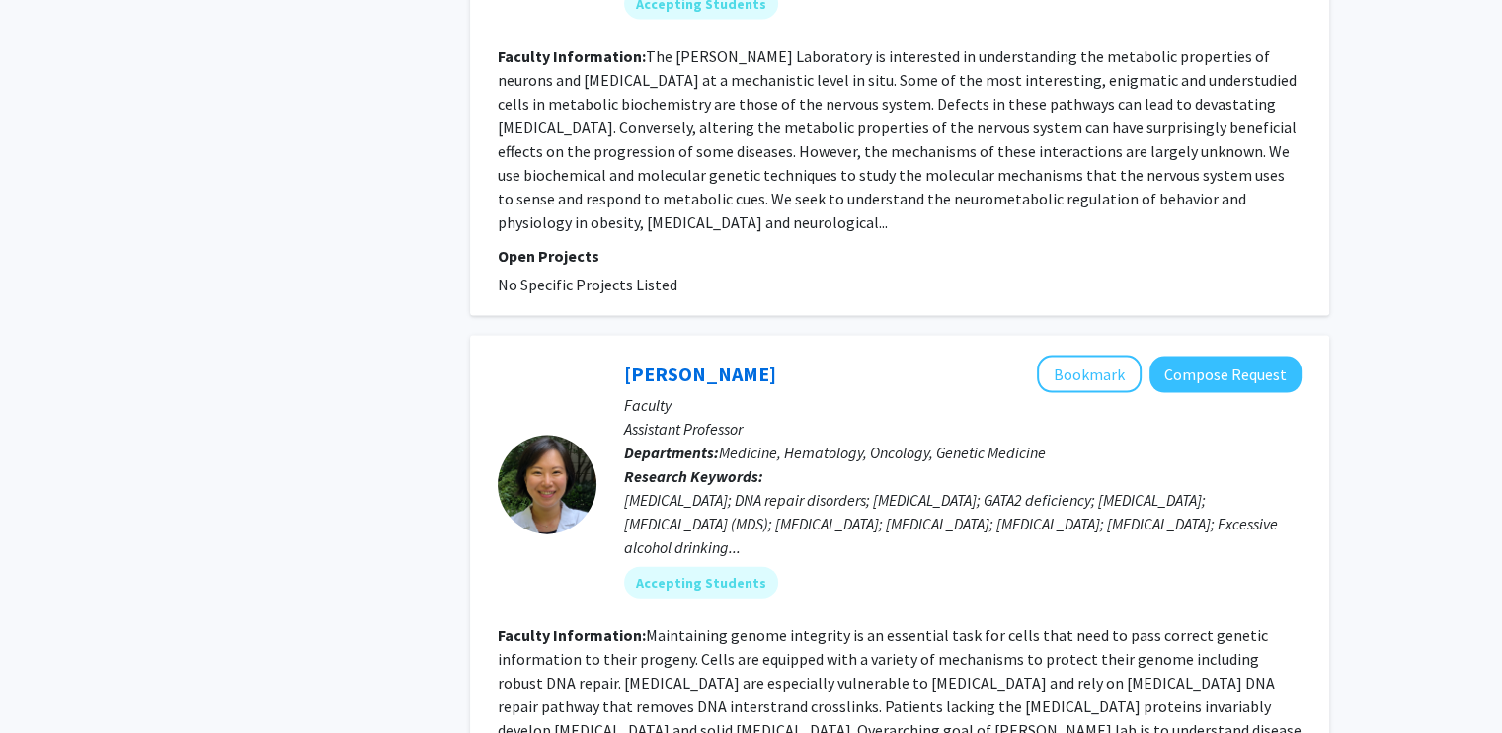
scroll to position [4342, 0]
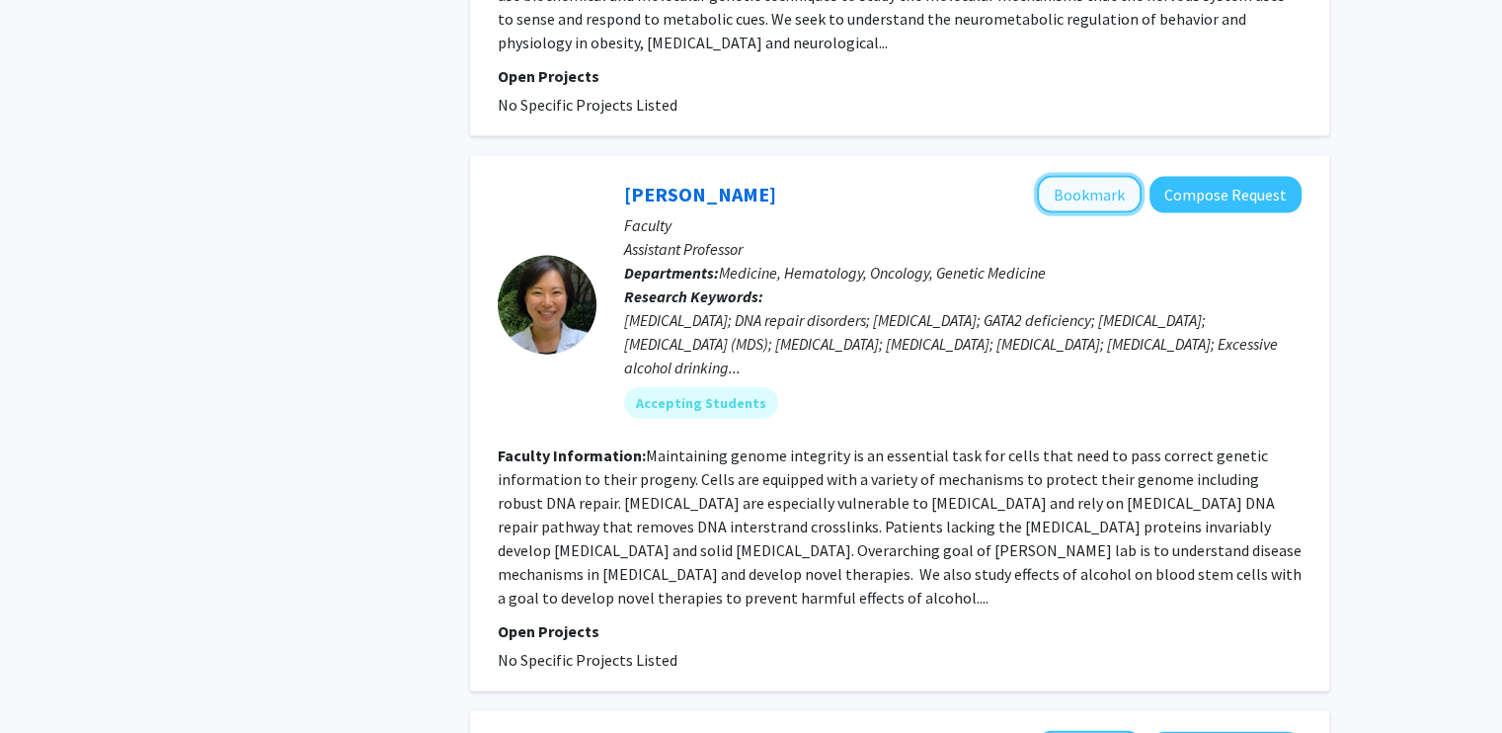
click at [1070, 176] on button "Bookmark" at bounding box center [1089, 195] width 105 height 38
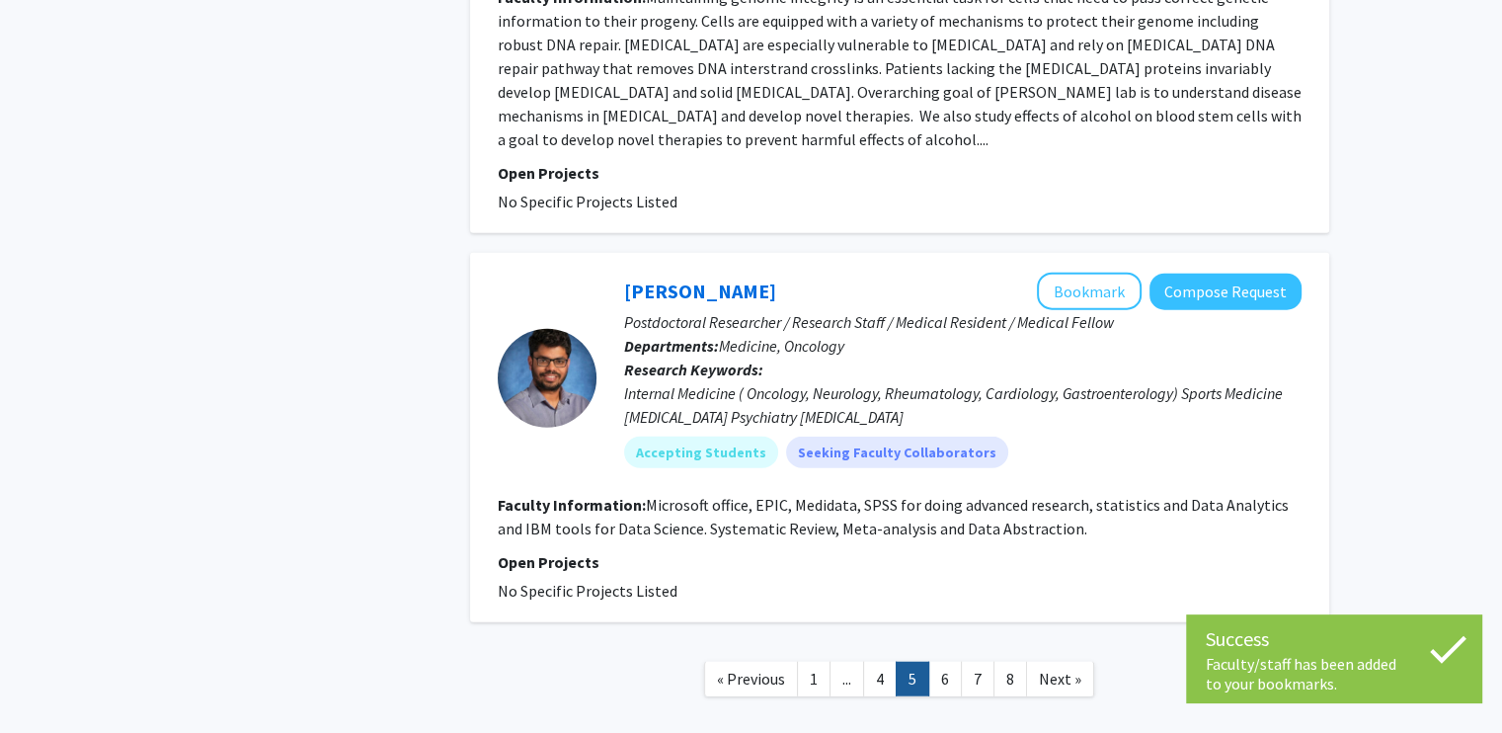
scroll to position [4212, 0]
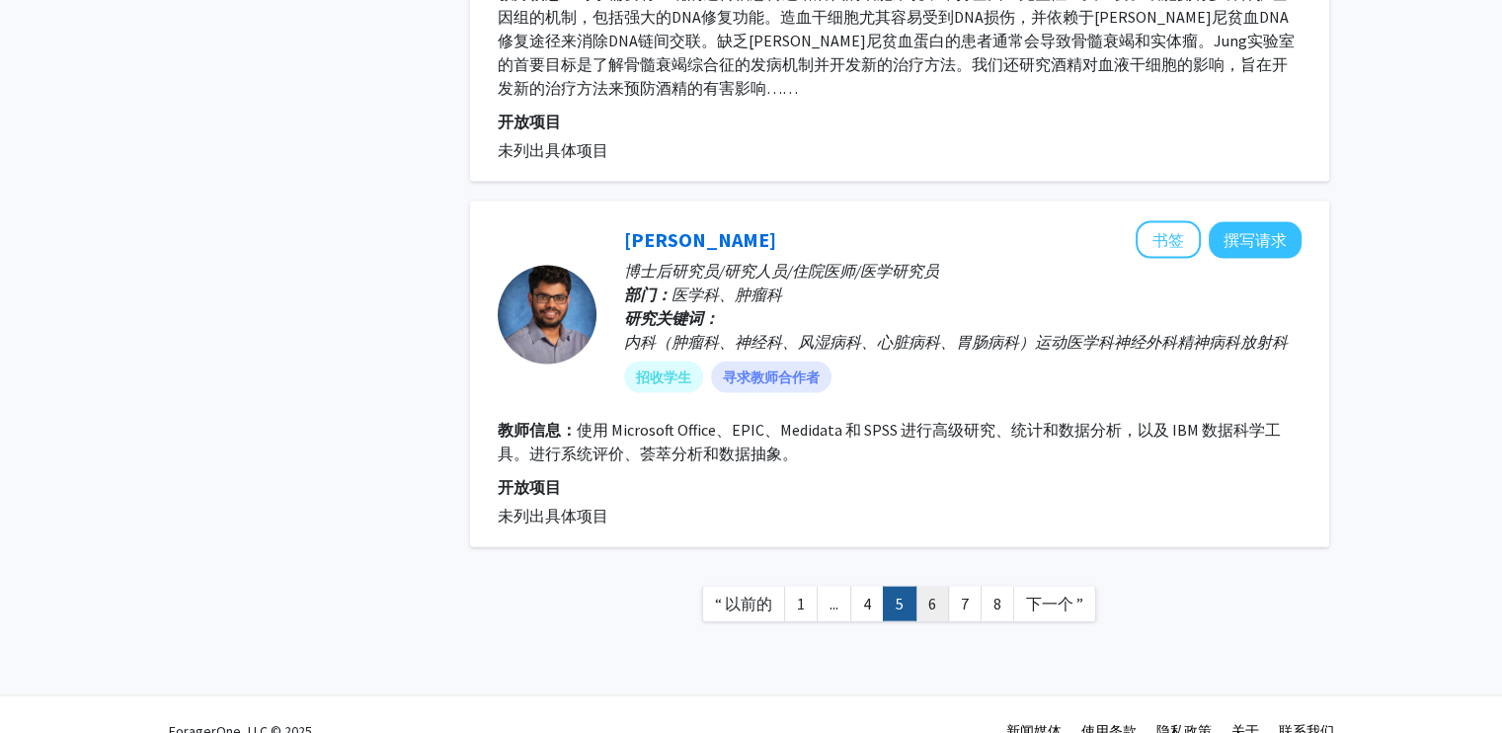
click at [935, 594] on font "6" at bounding box center [932, 604] width 8 height 20
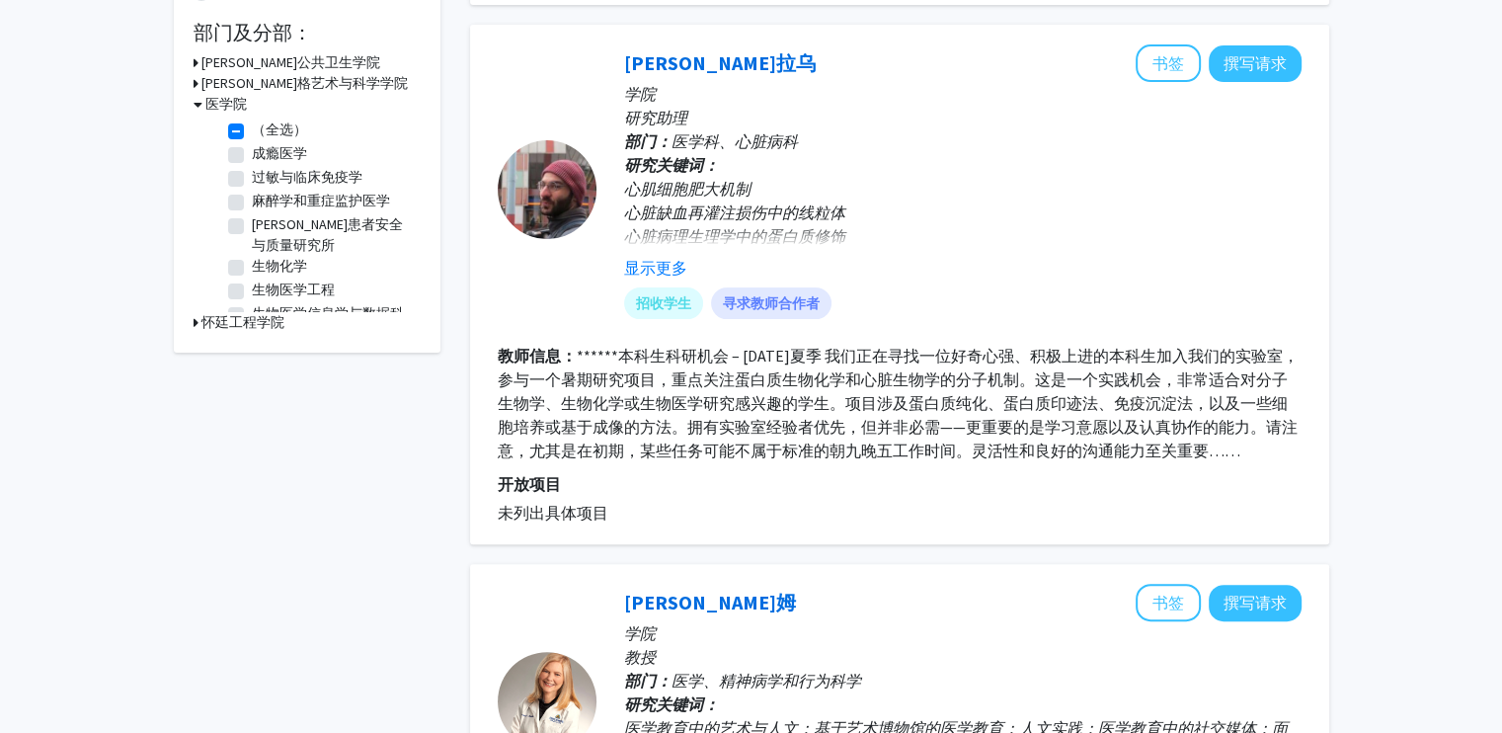
scroll to position [510, 0]
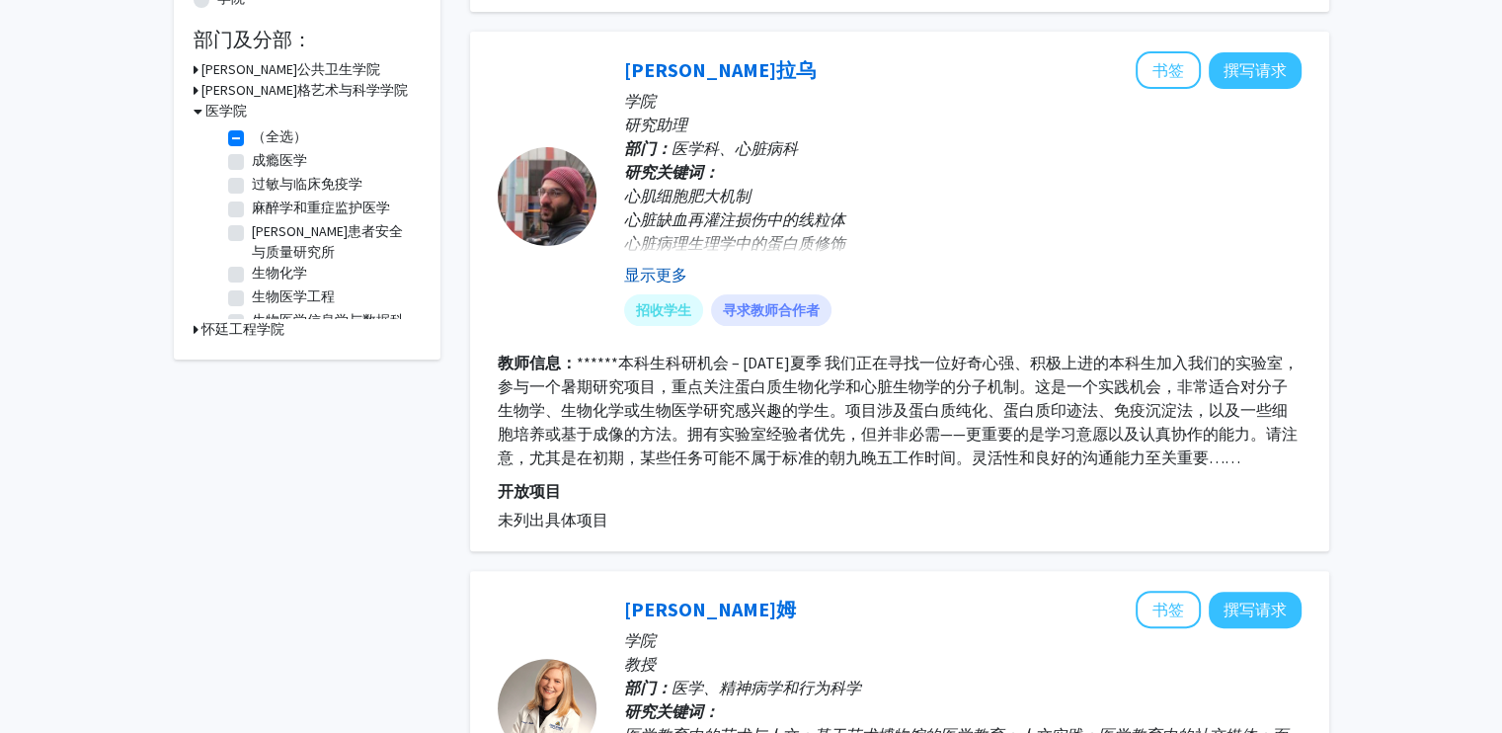
click at [677, 270] on font "显示更多" at bounding box center [655, 275] width 63 height 20
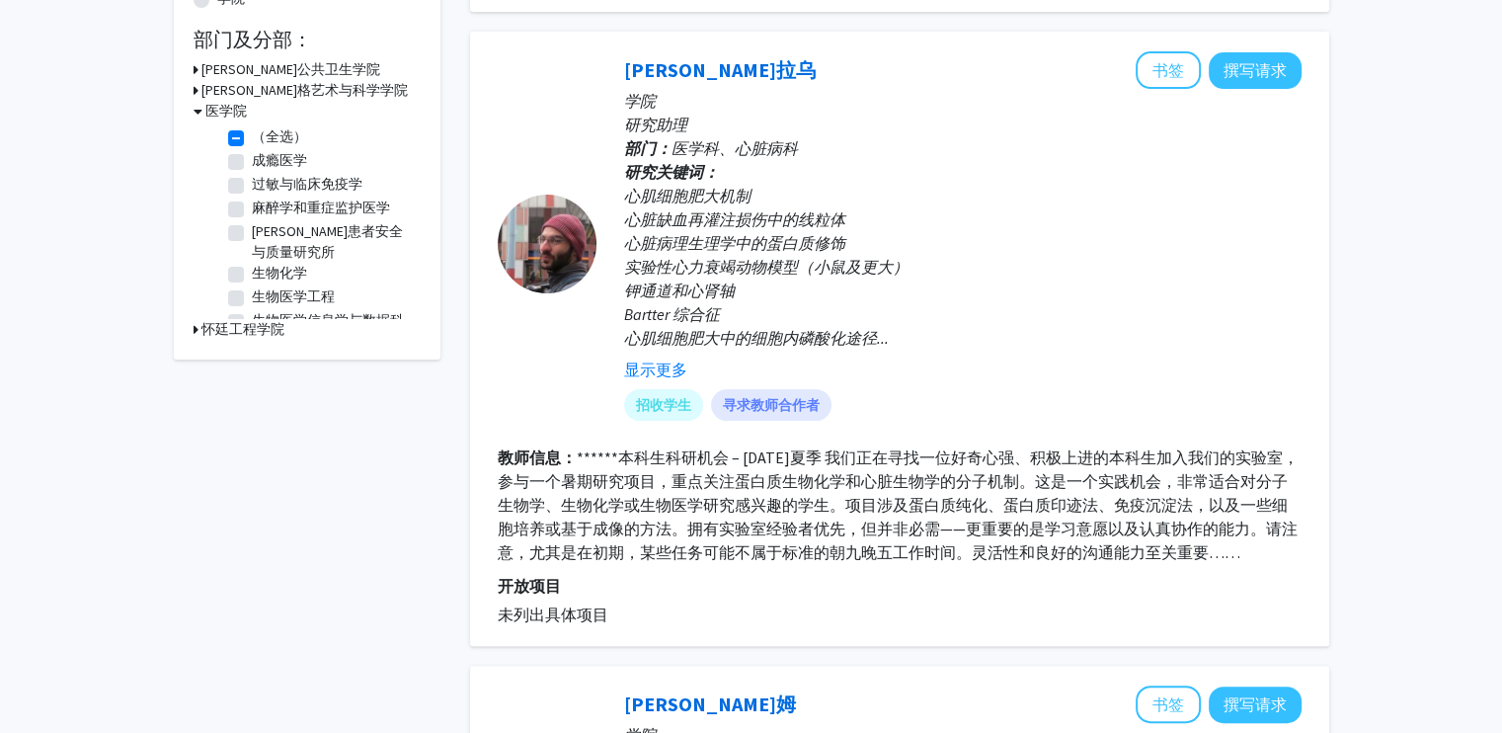
scroll to position [581, 0]
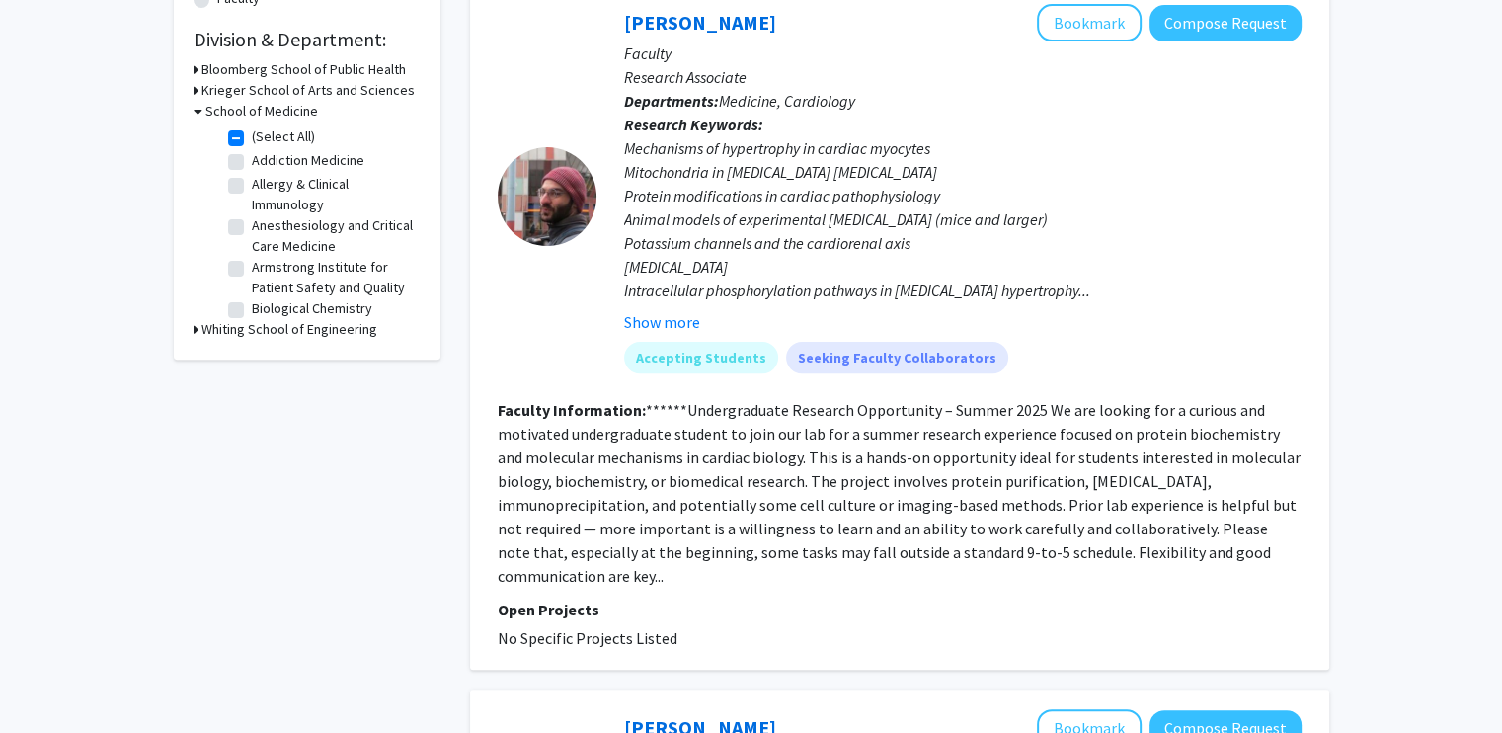
click at [1059, 505] on fg-read-more "******Undergraduate Research Opportunity – Summer 2025 We are looking for a cur…" at bounding box center [899, 493] width 803 height 186
click at [1067, 5] on button "Bookmark" at bounding box center [1089, 23] width 105 height 38
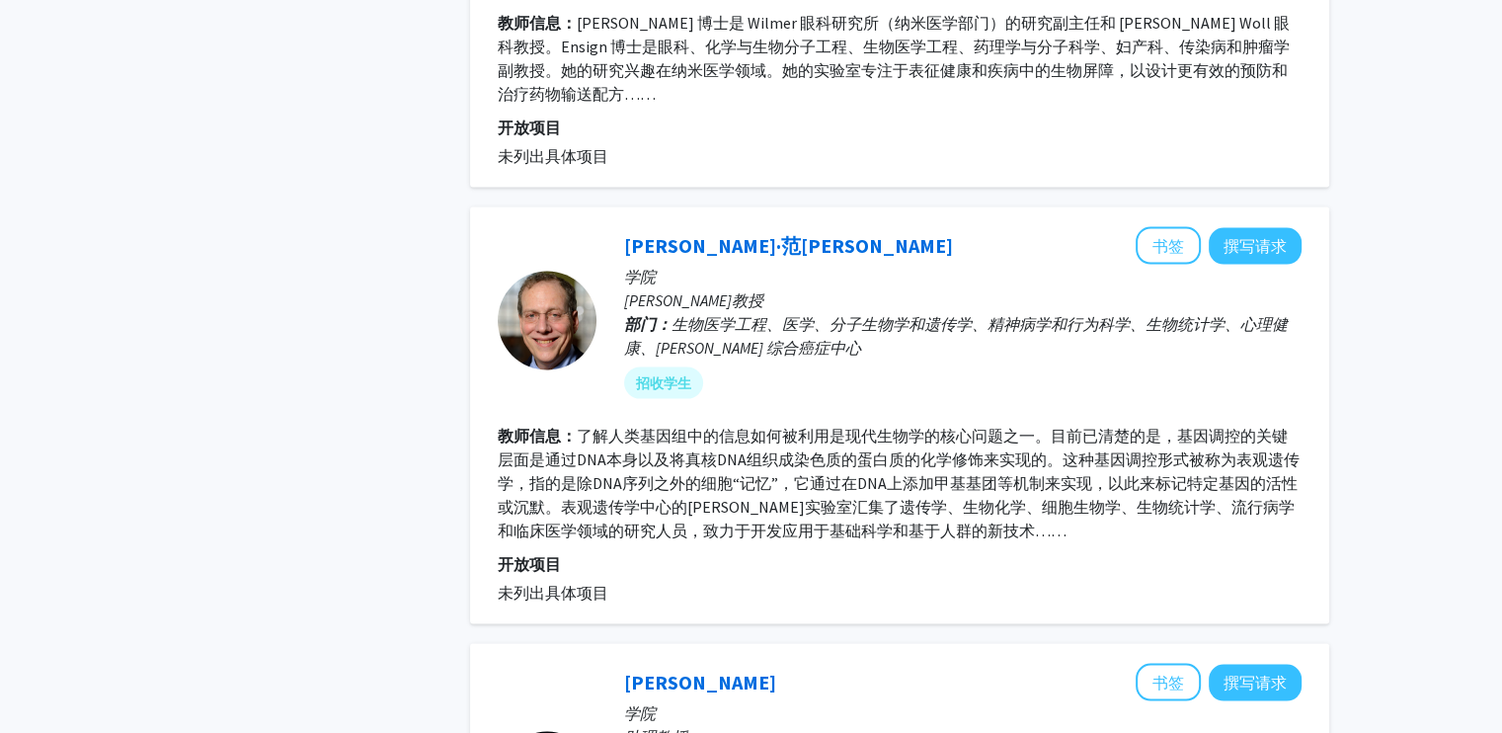
scroll to position [3833, 0]
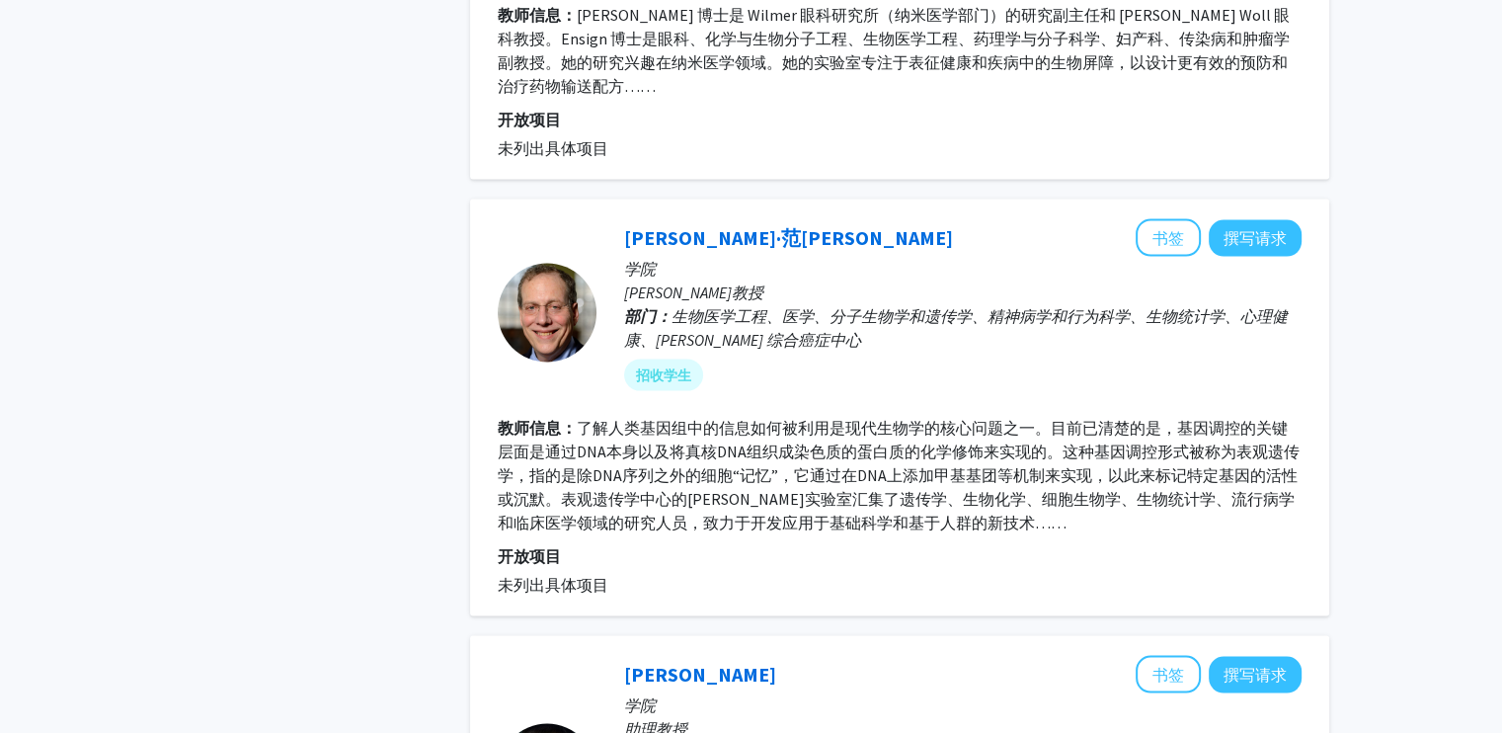
click at [1031, 418] on font "了解人类基因组中的信息如何被利用是现代生物学的核心问题之一。目前已清楚的是，基因调控的关键层面是通过DNA本身以及将真核DNA组织成染色质的蛋白质的化学修饰来…" at bounding box center [899, 475] width 802 height 115
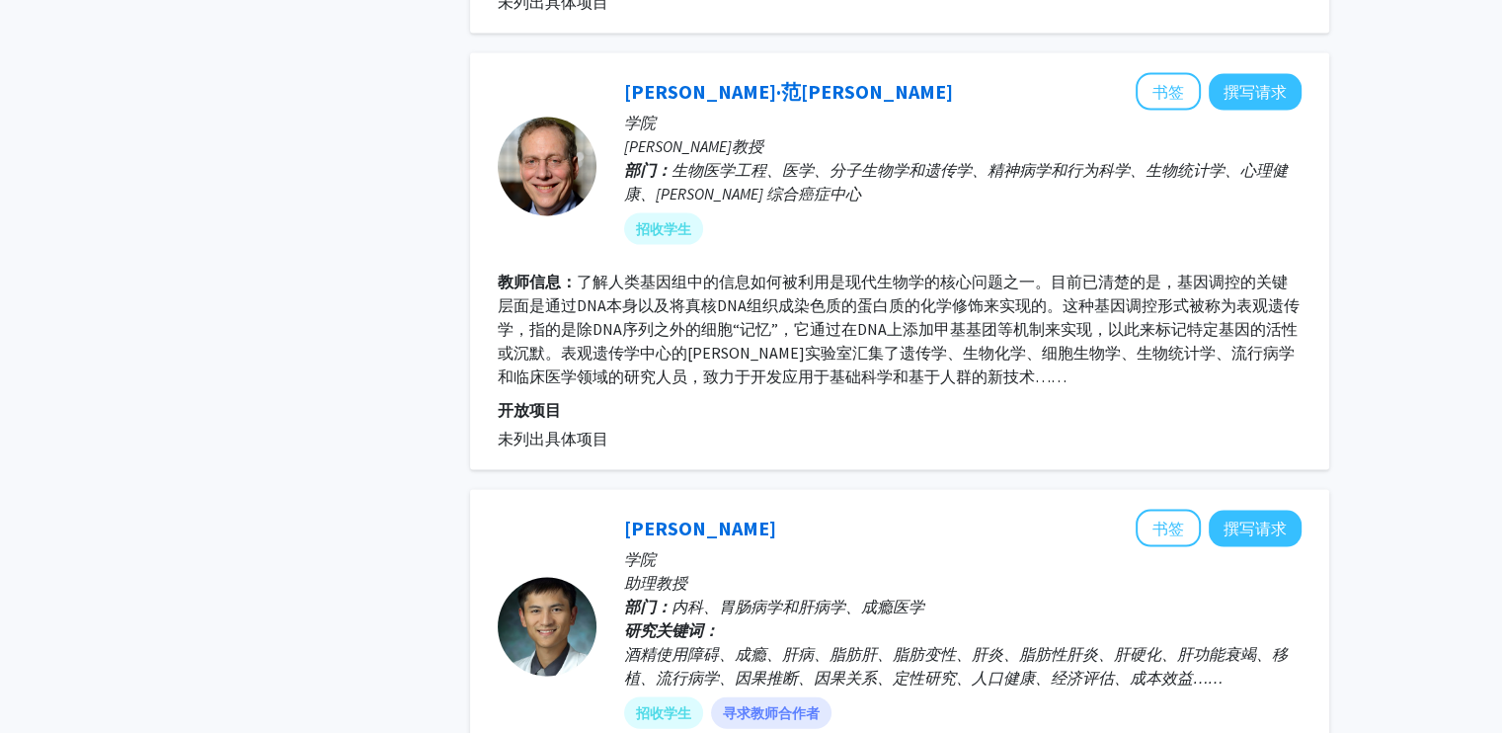
scroll to position [4228, 0]
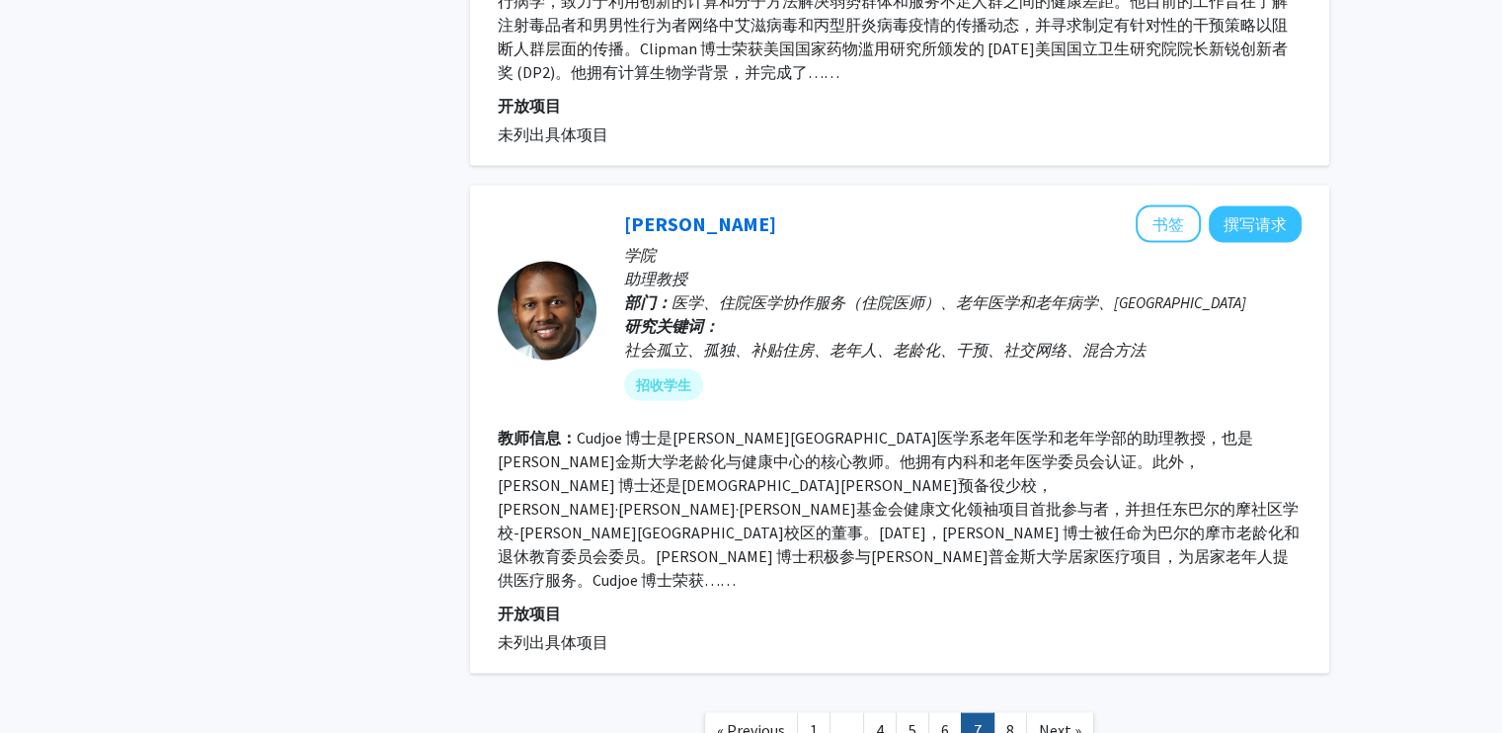
scroll to position [3817, 0]
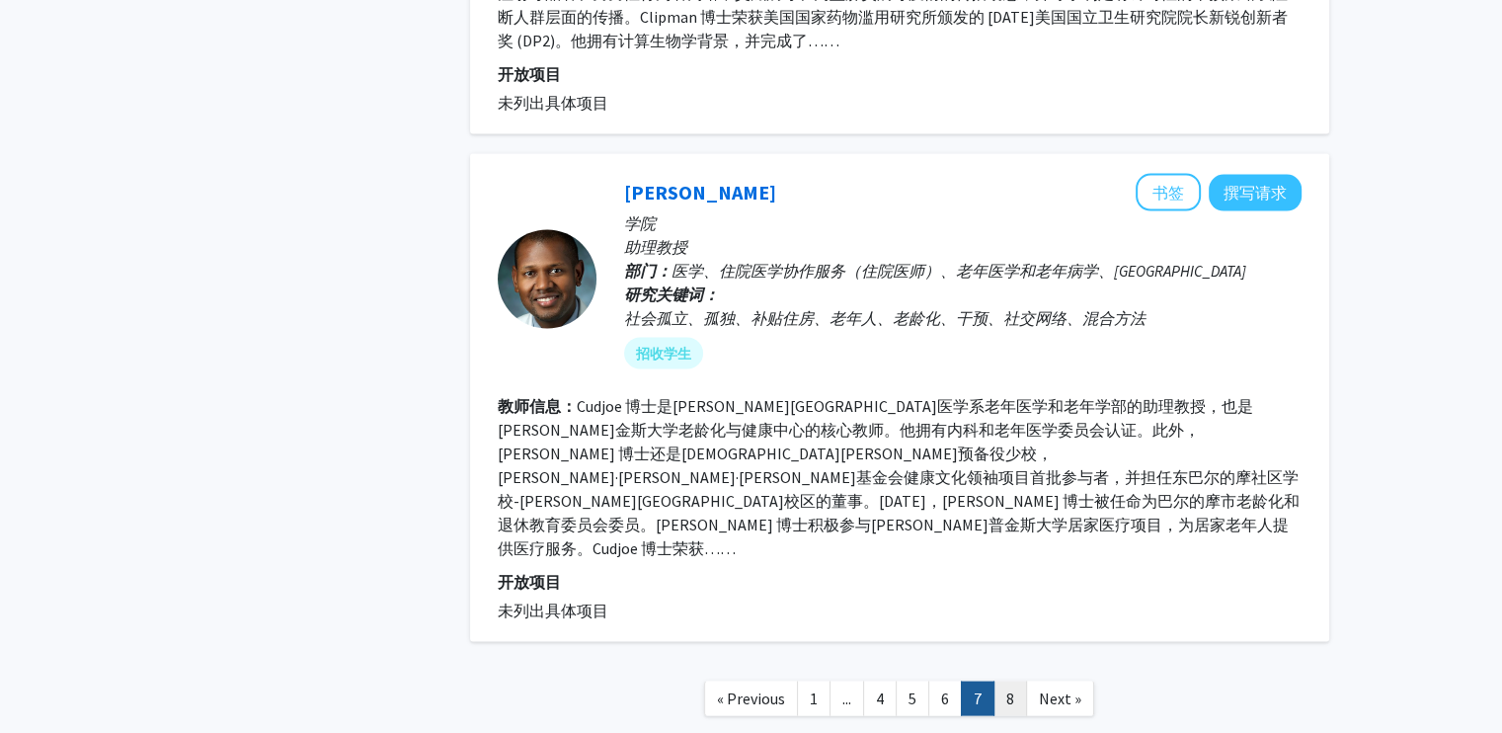
click at [1008, 682] on link "8" at bounding box center [1011, 699] width 34 height 35
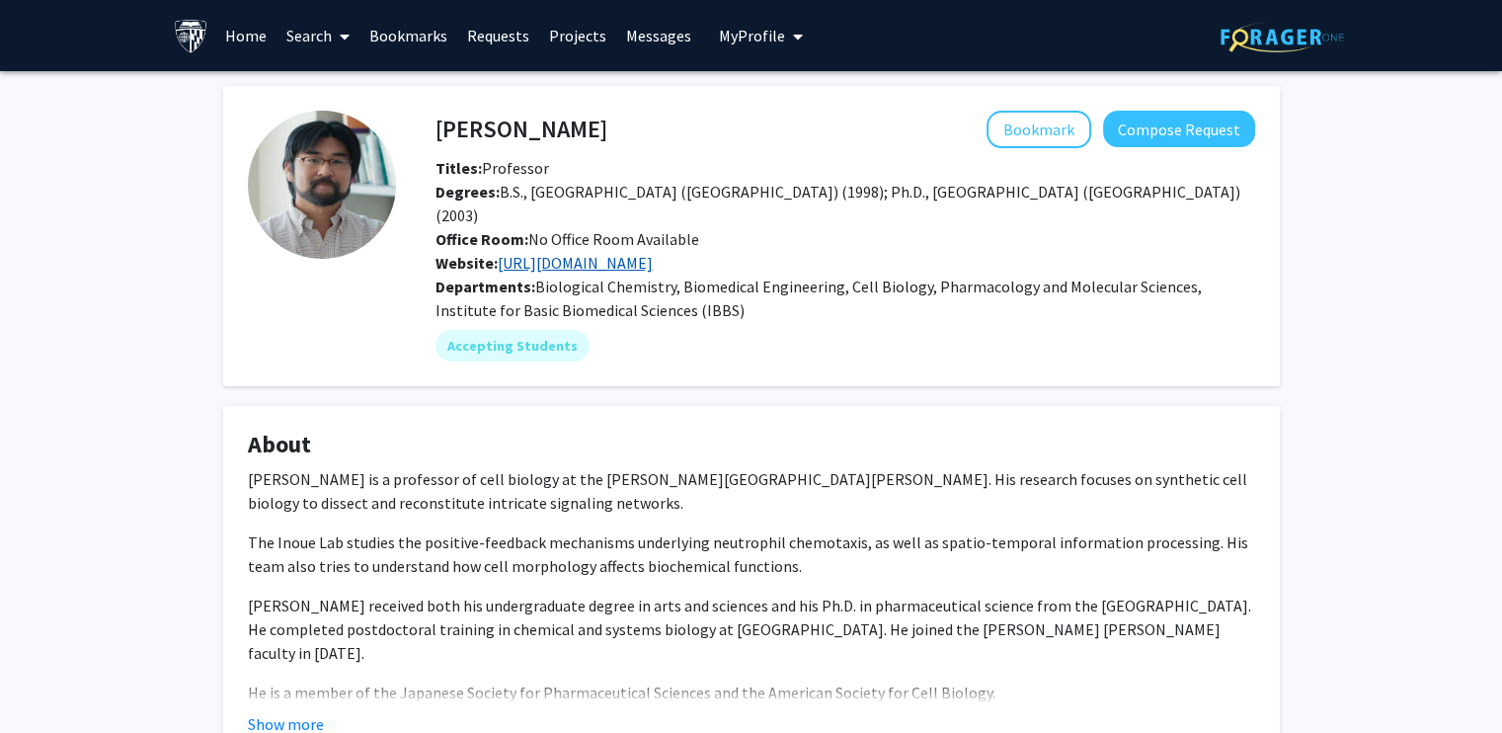
click at [653, 253] on link "[URL][DOMAIN_NAME]" at bounding box center [575, 263] width 155 height 20
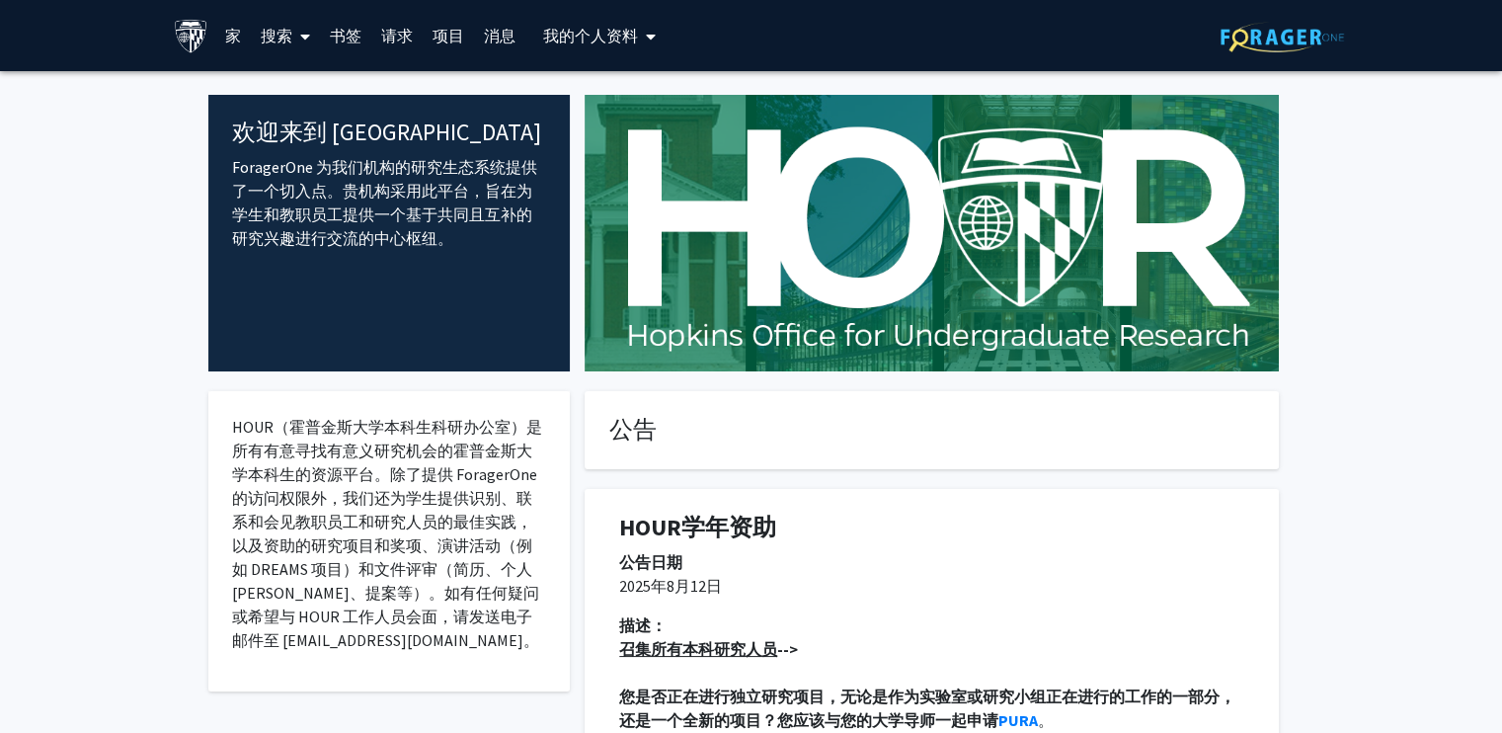
click at [626, 23] on button "我的 个人资料" at bounding box center [599, 35] width 124 height 71
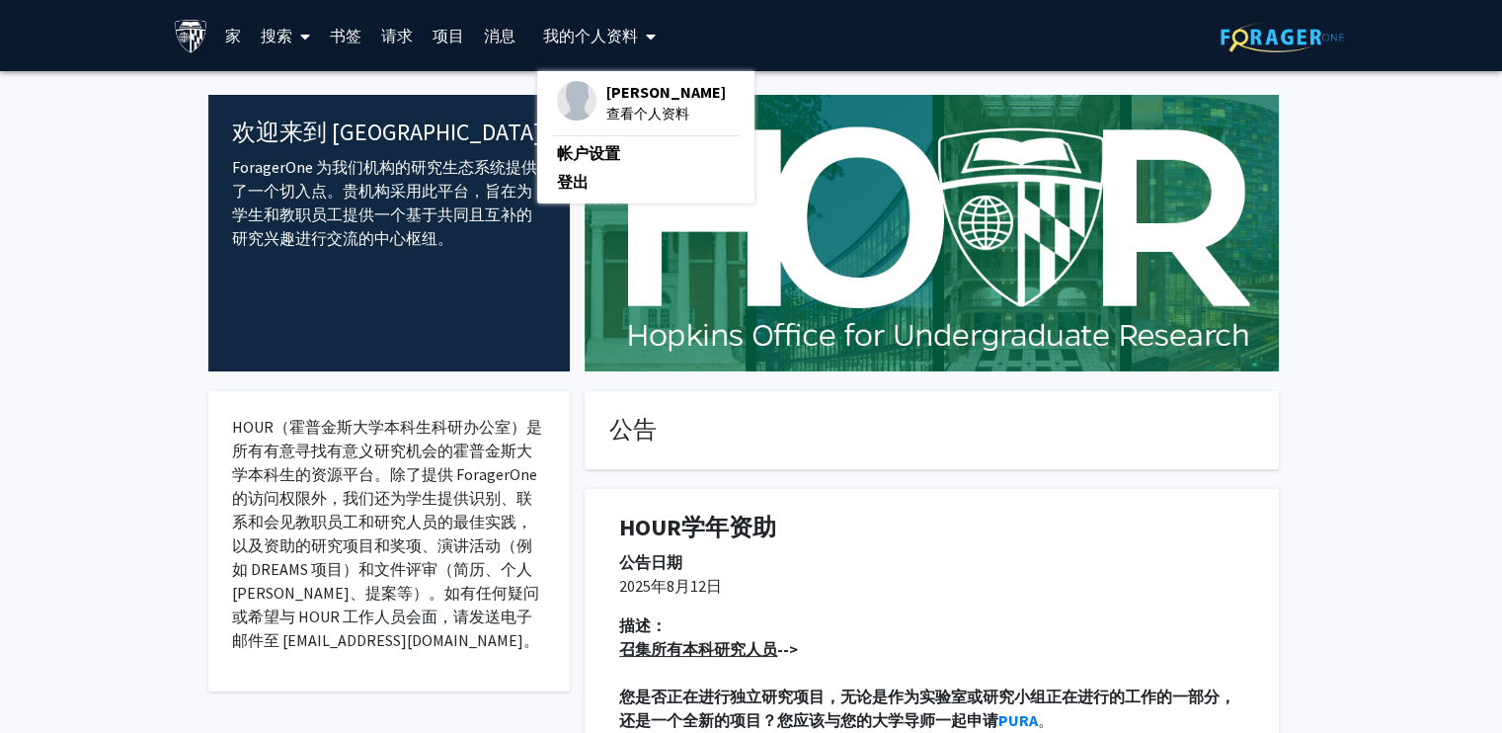
click at [620, 92] on font "[PERSON_NAME]" at bounding box center [666, 92] width 120 height 20
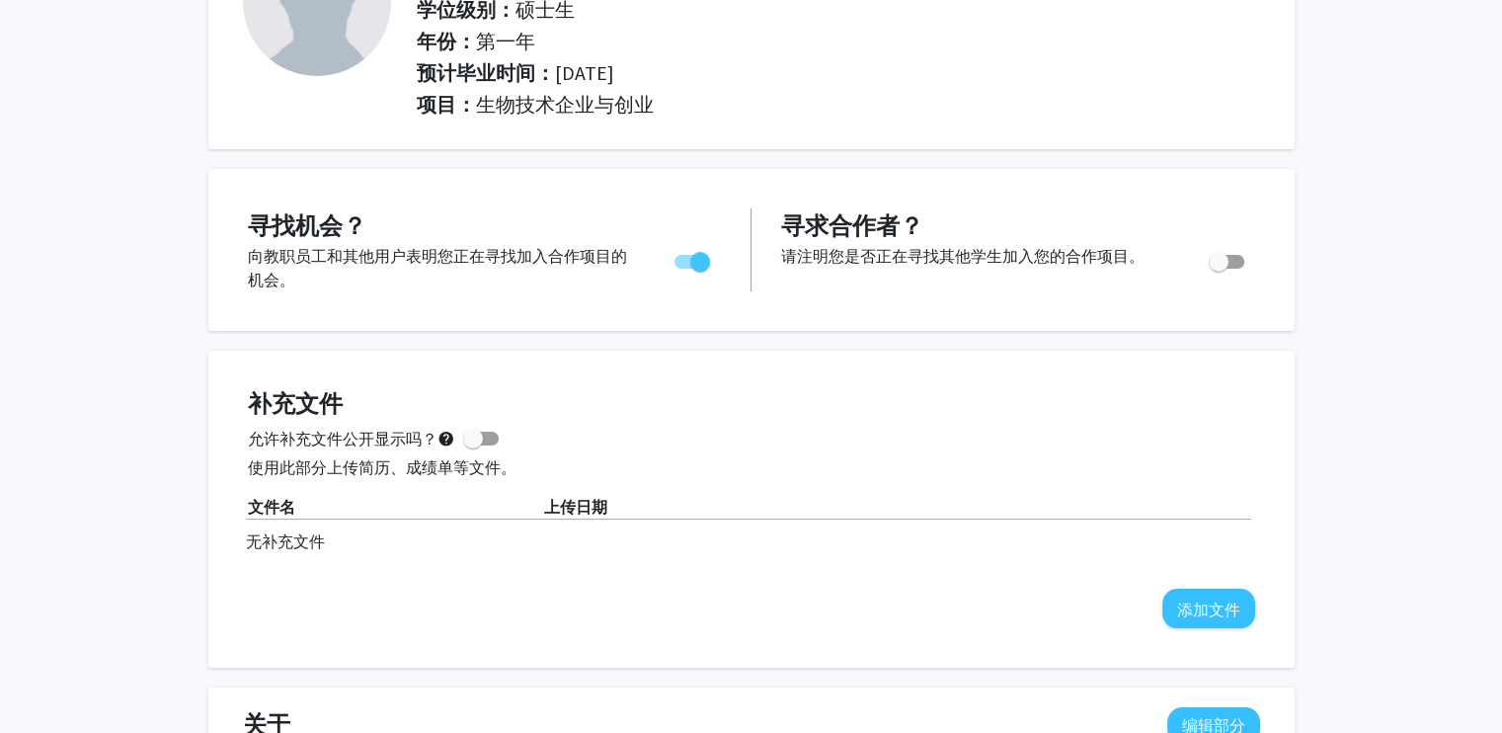
scroll to position [395, 0]
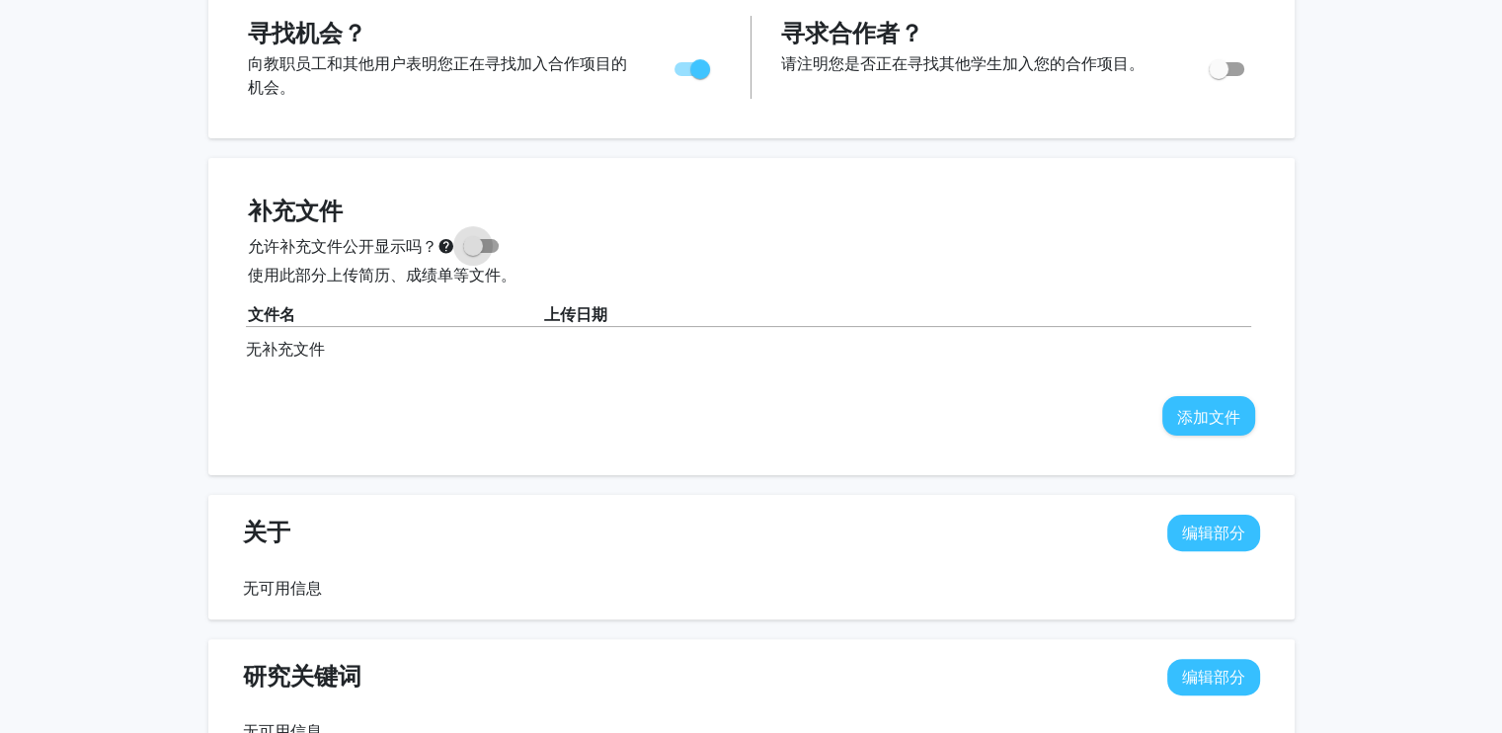
click at [489, 244] on span at bounding box center [481, 246] width 36 height 14
click at [473, 253] on input "允许补充文件公开显示吗？ help" at bounding box center [472, 253] width 1 height 1
checkbox input "true"
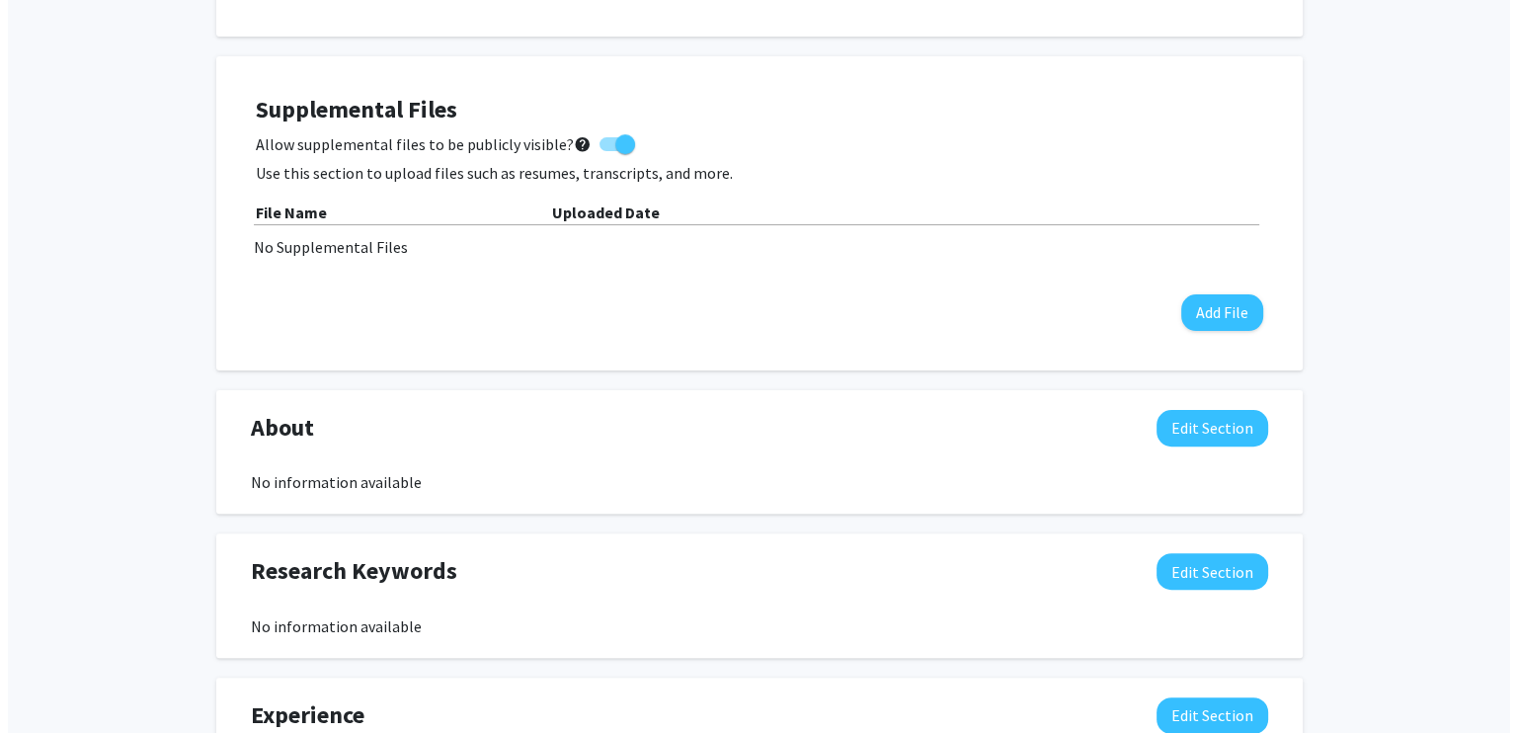
scroll to position [593, 0]
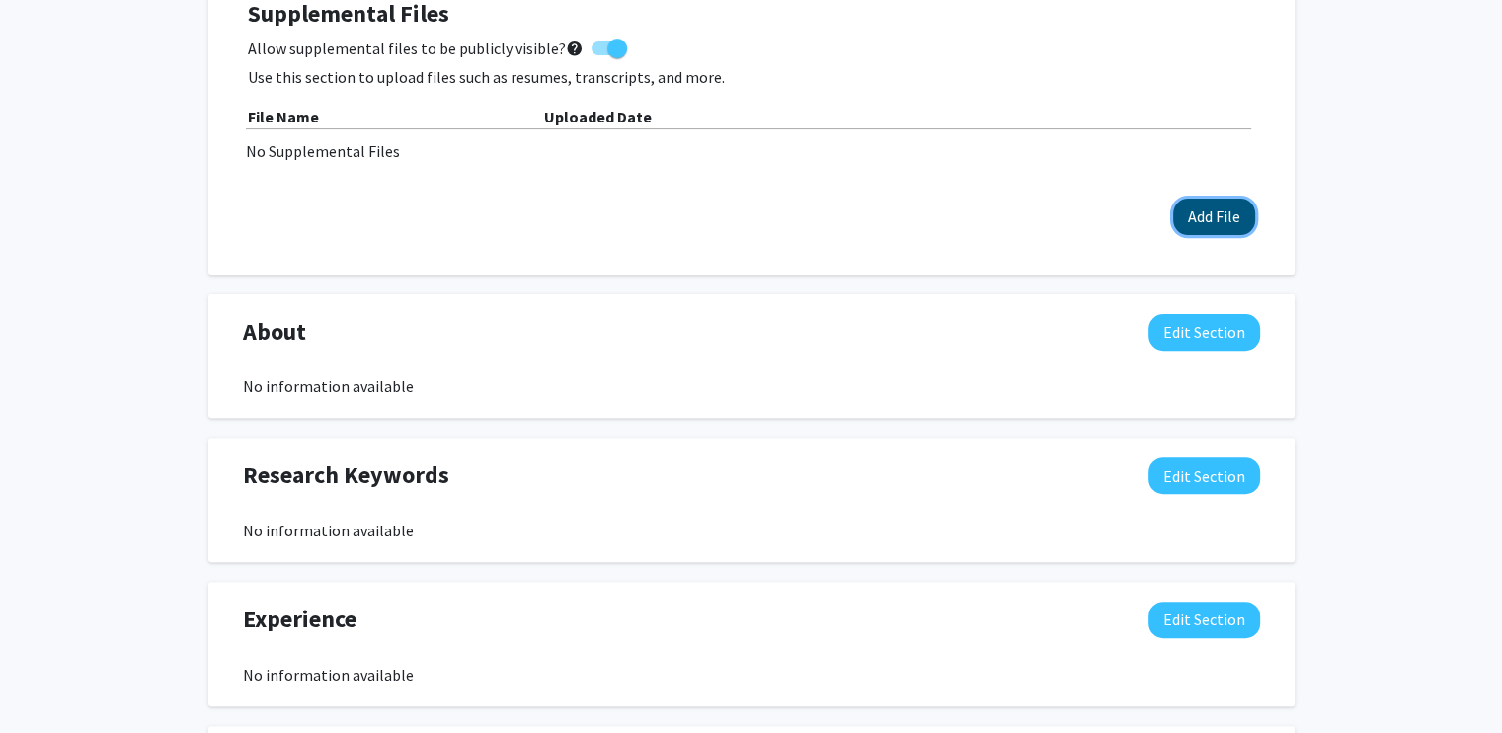
click at [1246, 220] on button "Add File" at bounding box center [1214, 217] width 82 height 37
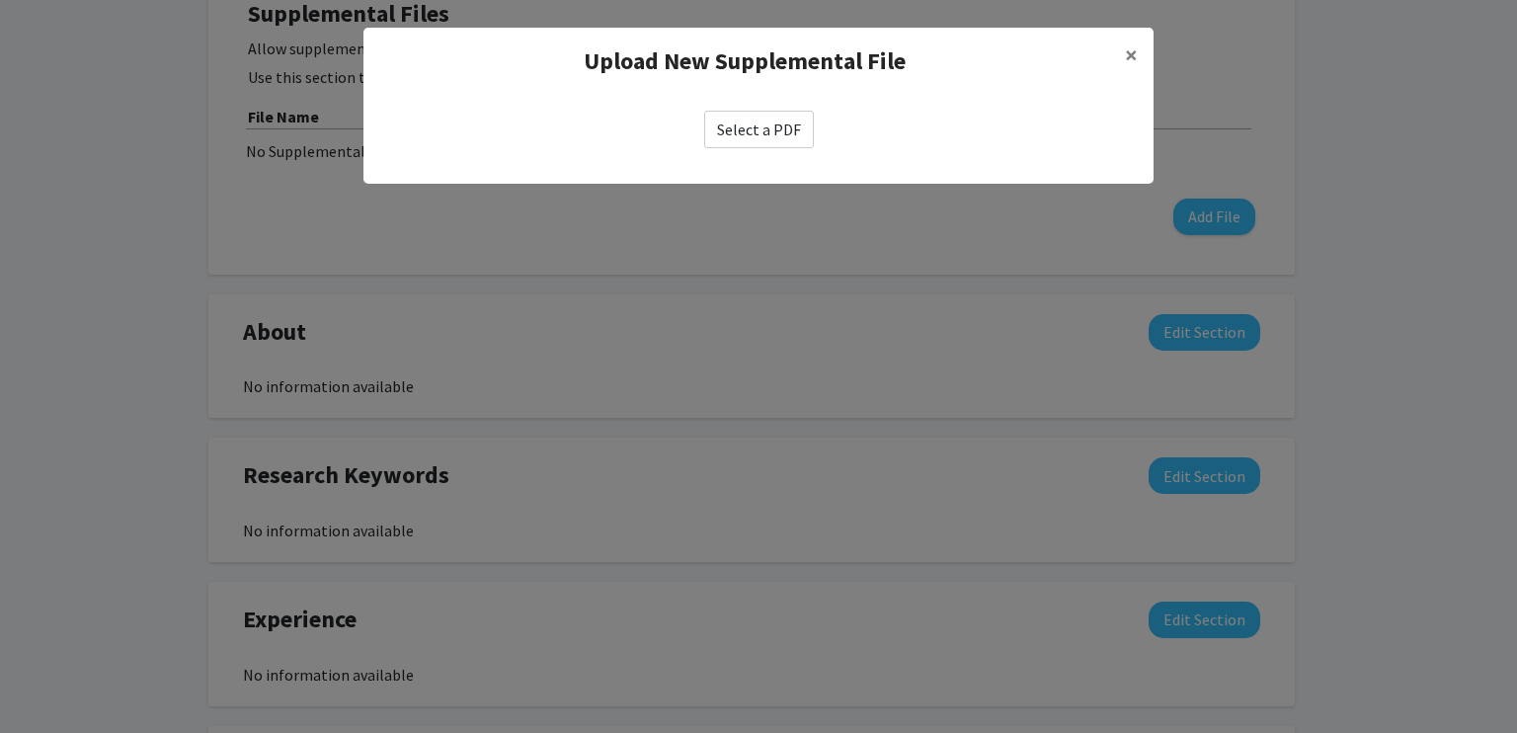
click at [782, 133] on label "Select a PDF" at bounding box center [759, 130] width 110 height 38
click at [0, 0] on input "Select a PDF" at bounding box center [0, 0] width 0 height 0
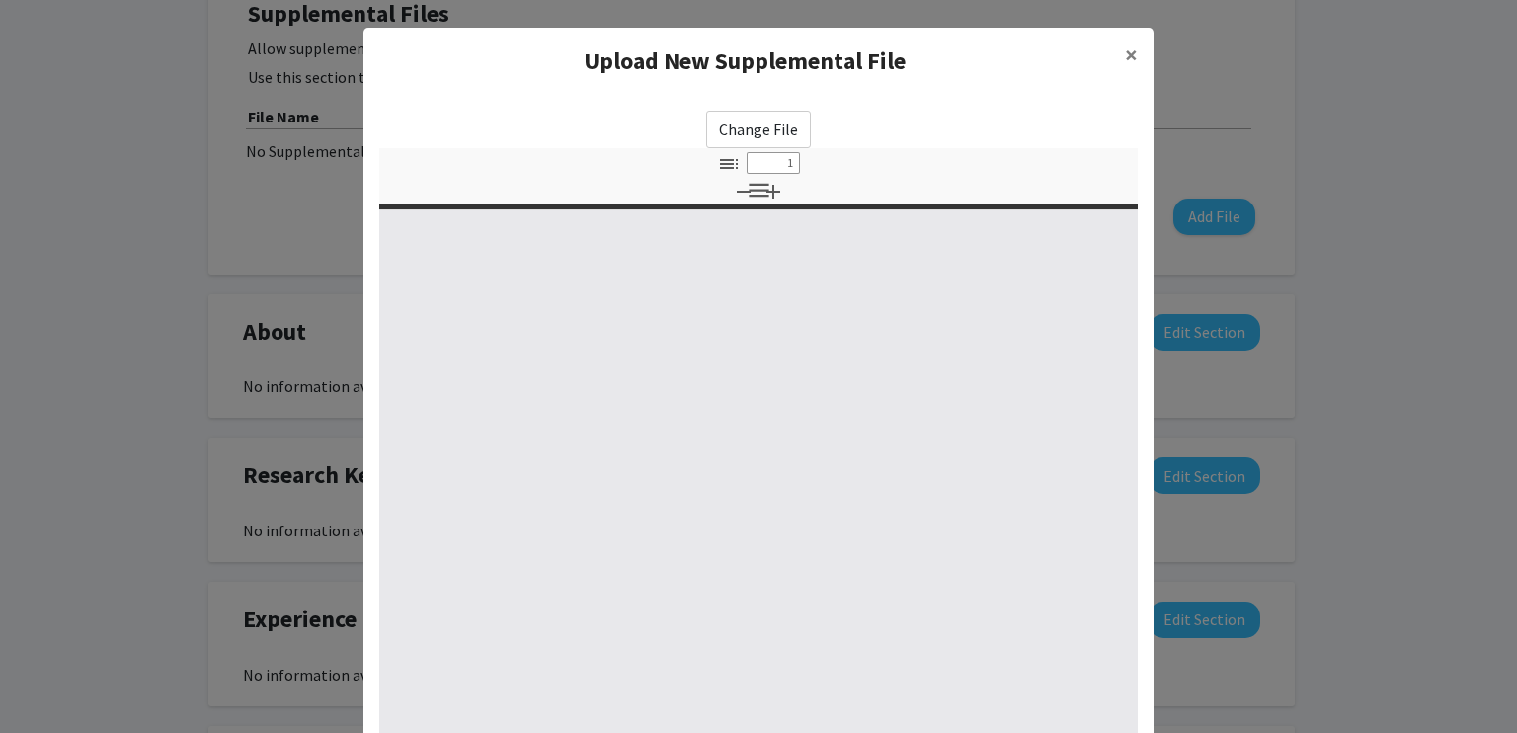
select select "custom"
type input "0"
select select "custom"
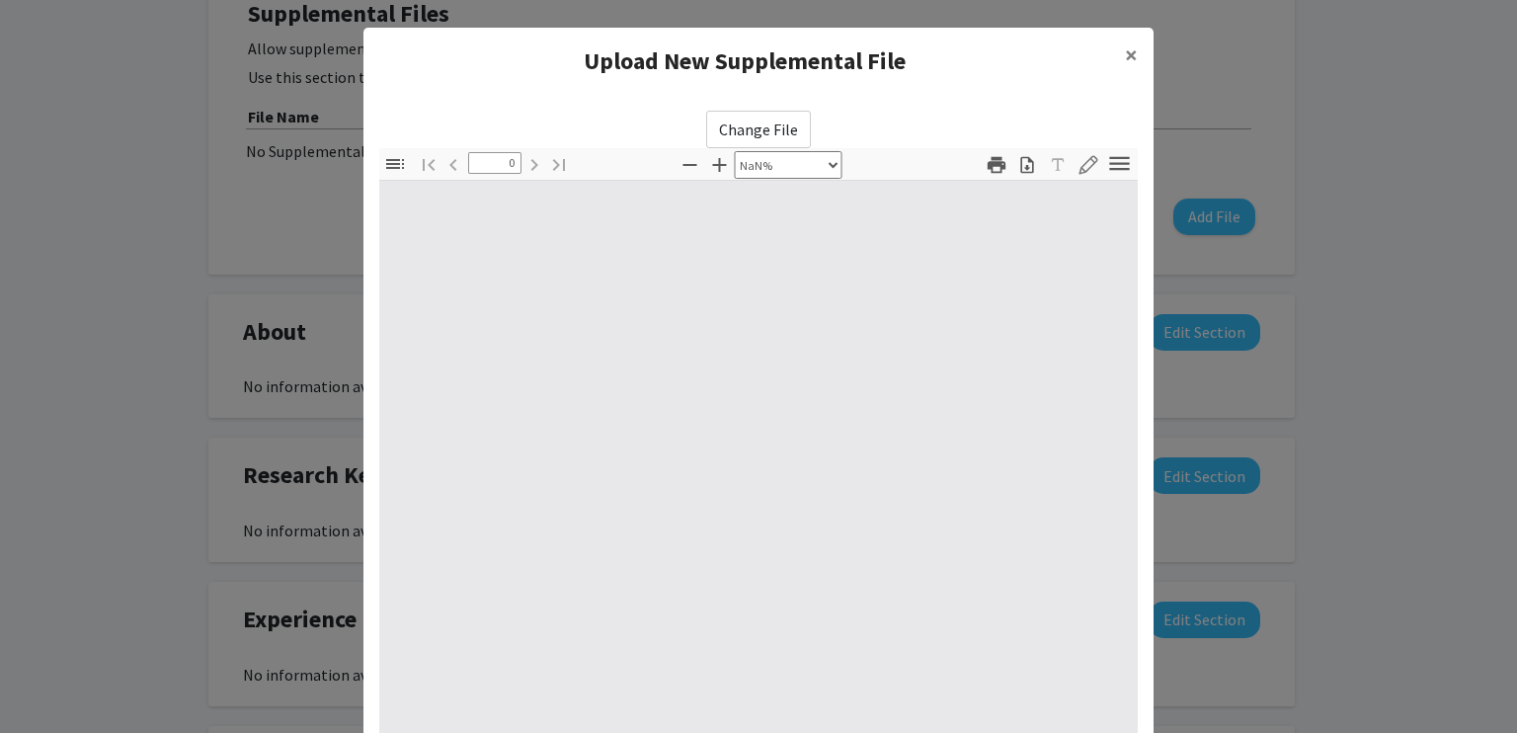
type input "1"
select select "auto"
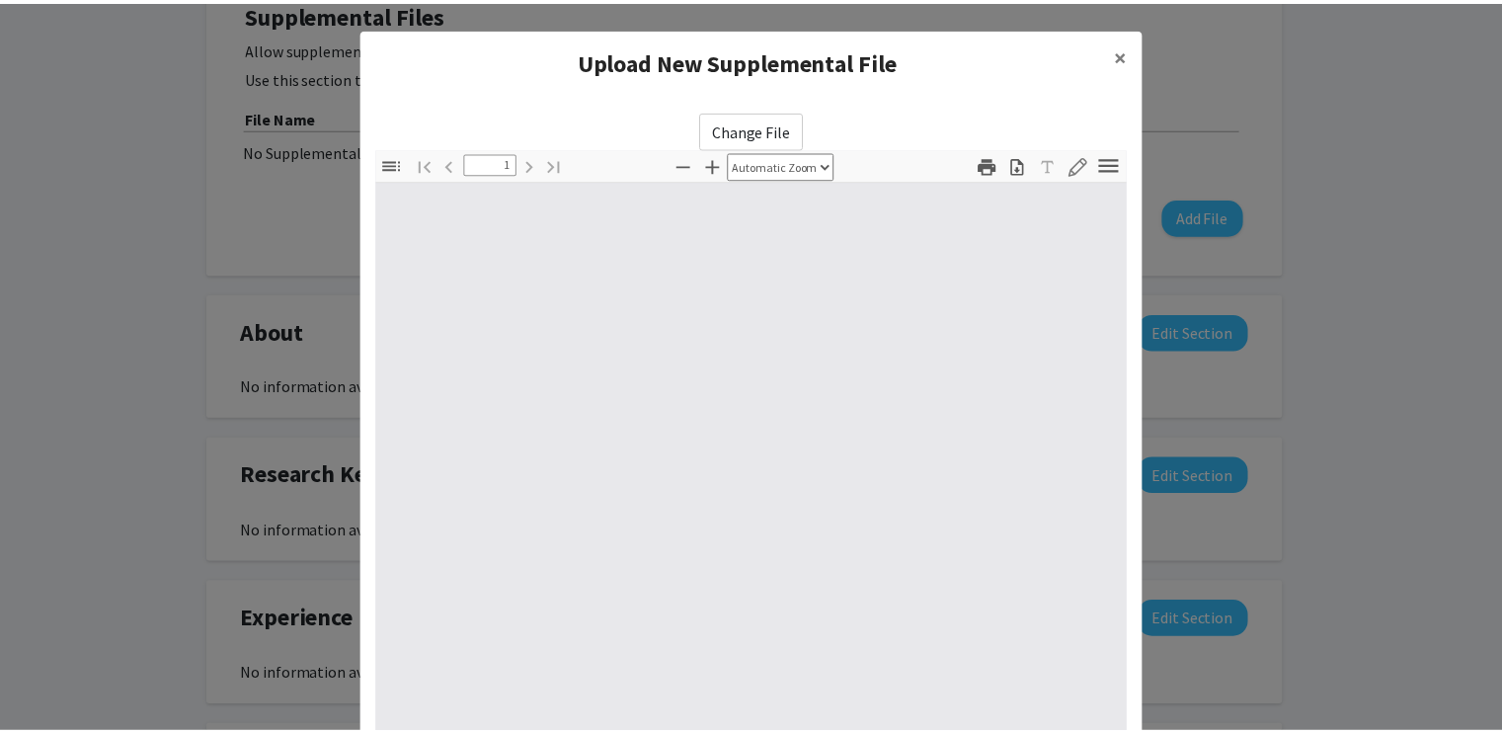
scroll to position [1, 0]
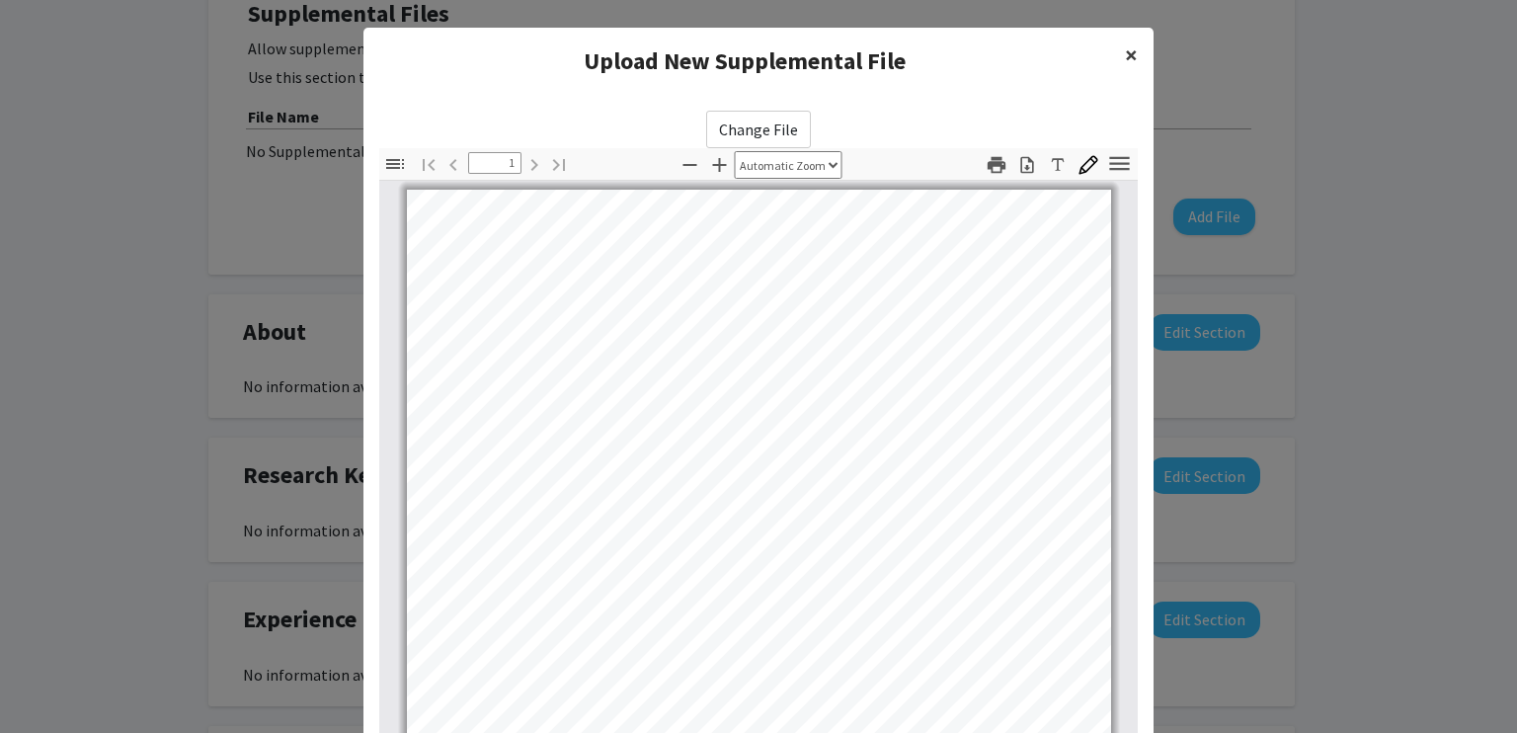
click at [1131, 50] on button "×" at bounding box center [1131, 55] width 44 height 55
